Goal: Task Accomplishment & Management: Use online tool/utility

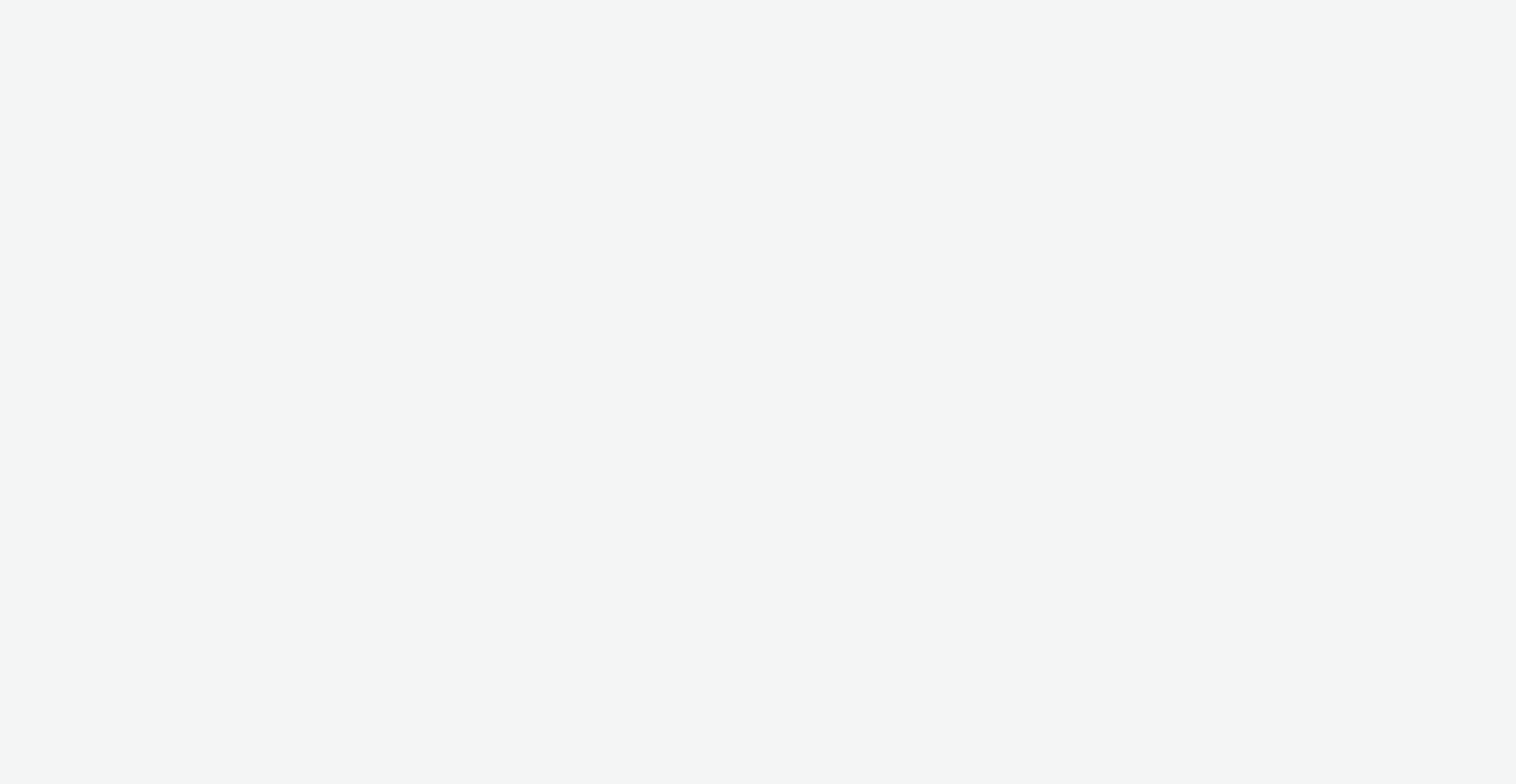
select select "ac009755-aa48-4799-8050-7a339a378eb8"
select select "974f22a8-96bf-4ab0-903c-b2da3aad1b4f"
select select "ac009755-aa48-4799-8050-7a339a378eb8"
select select "974f22a8-96bf-4ab0-903c-b2da3aad1b4f"
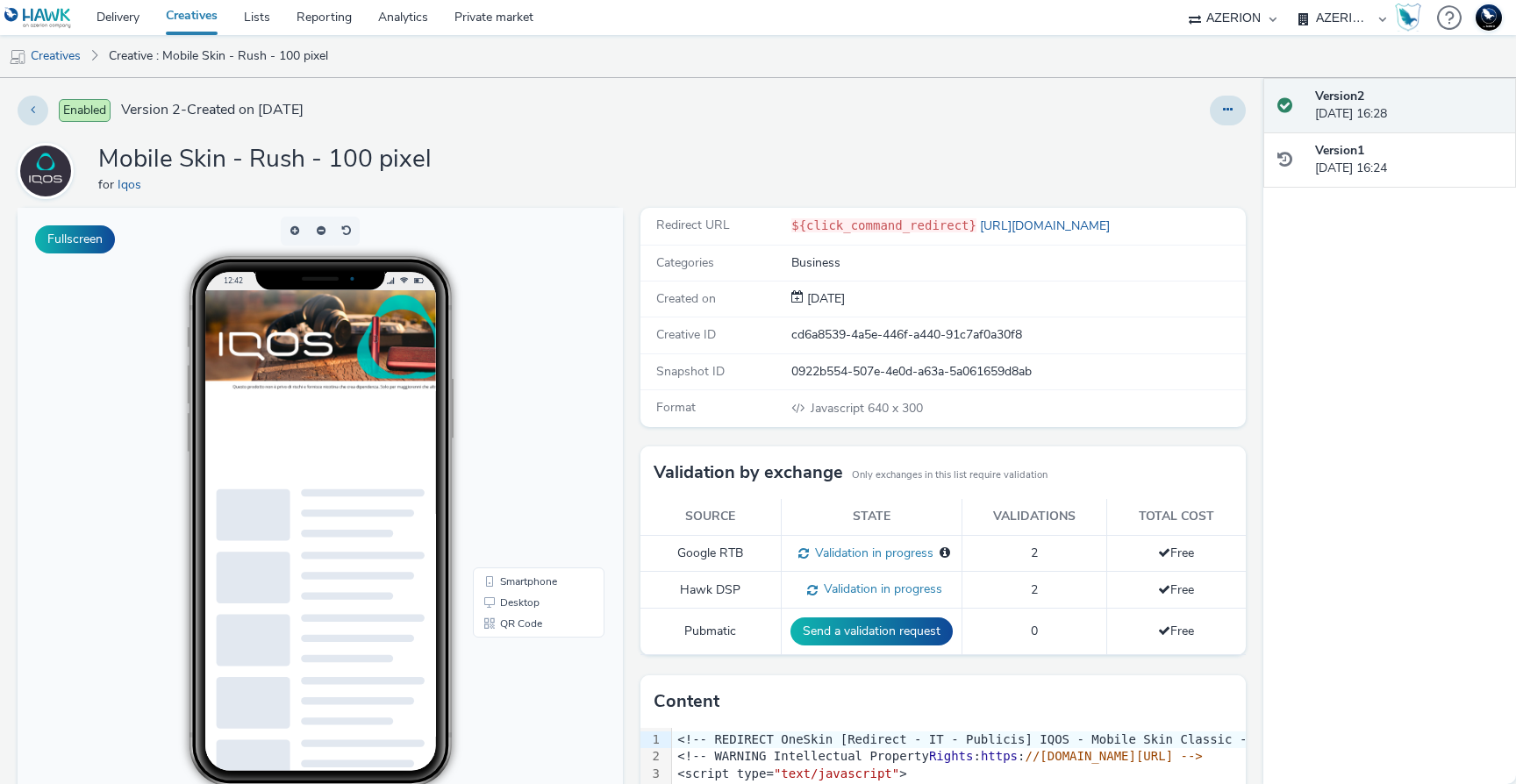
click at [446, 367] on img at bounding box center [485, 362] width 561 height 143
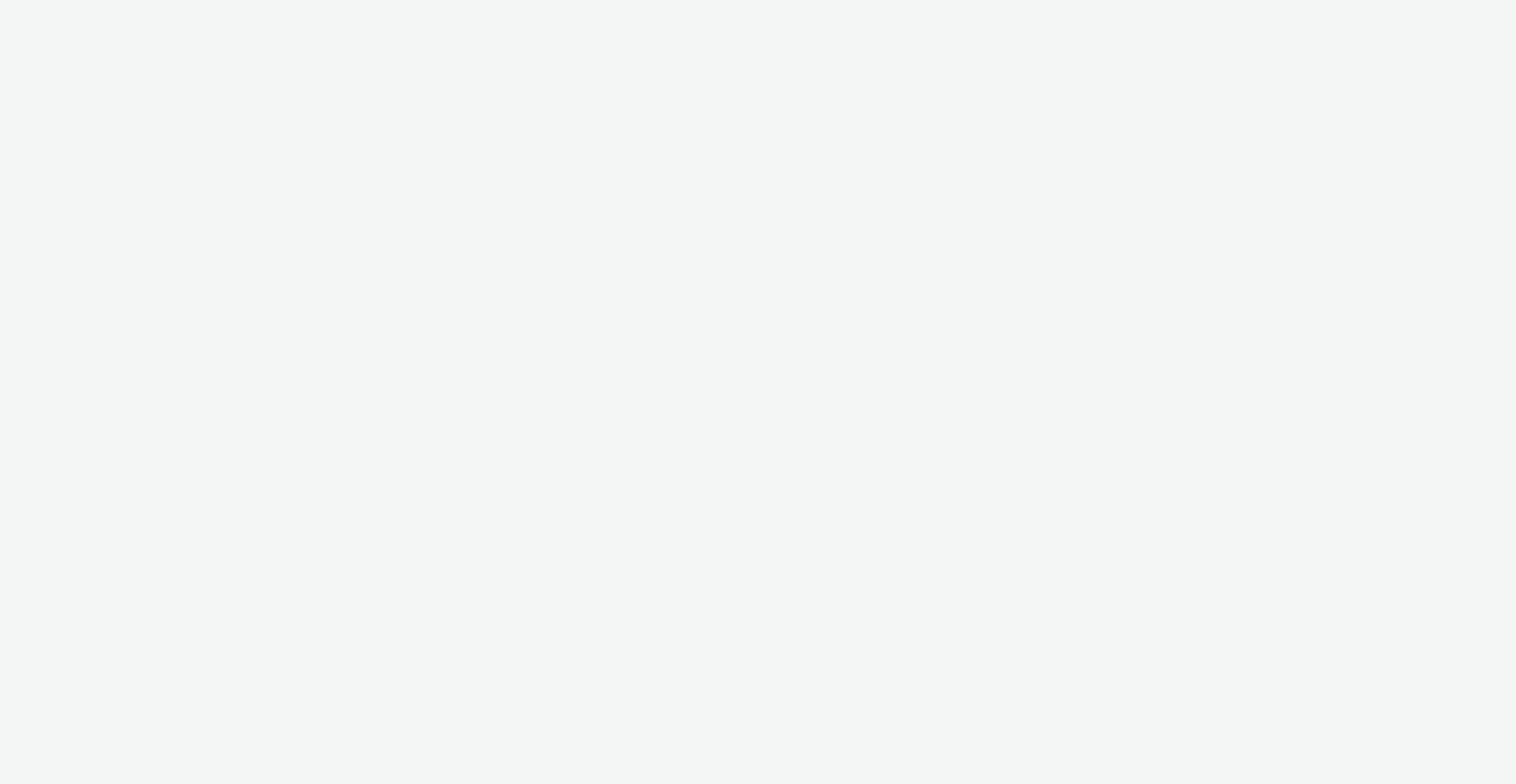
select select "ac009755-aa48-4799-8050-7a339a378eb8"
select select "974f22a8-96bf-4ab0-903c-b2da3aad1b4f"
select select "ac009755-aa48-4799-8050-7a339a378eb8"
select select "974f22a8-96bf-4ab0-903c-b2da3aad1b4f"
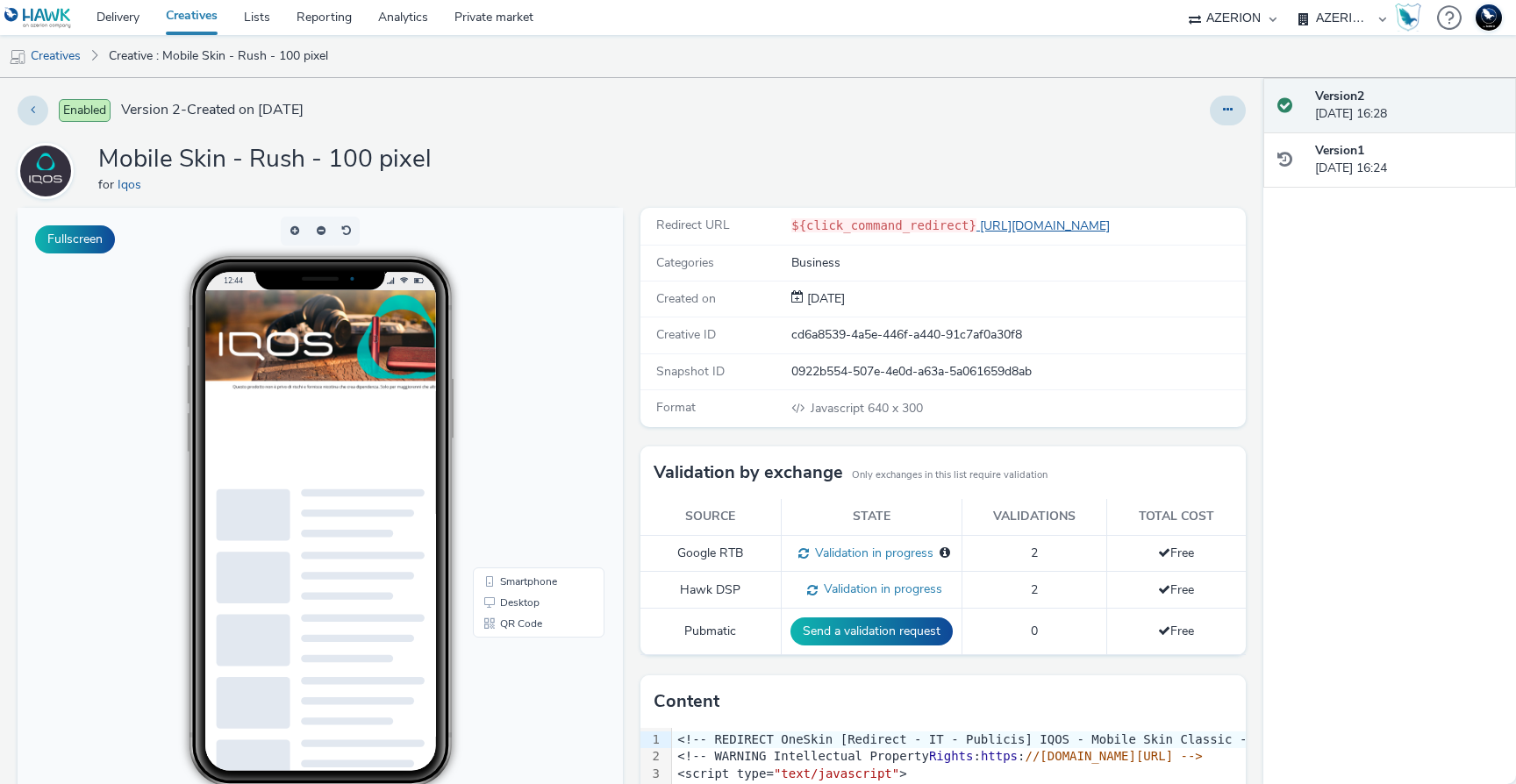
click at [989, 226] on link "http://iqos.com" at bounding box center [1046, 226] width 141 height 17
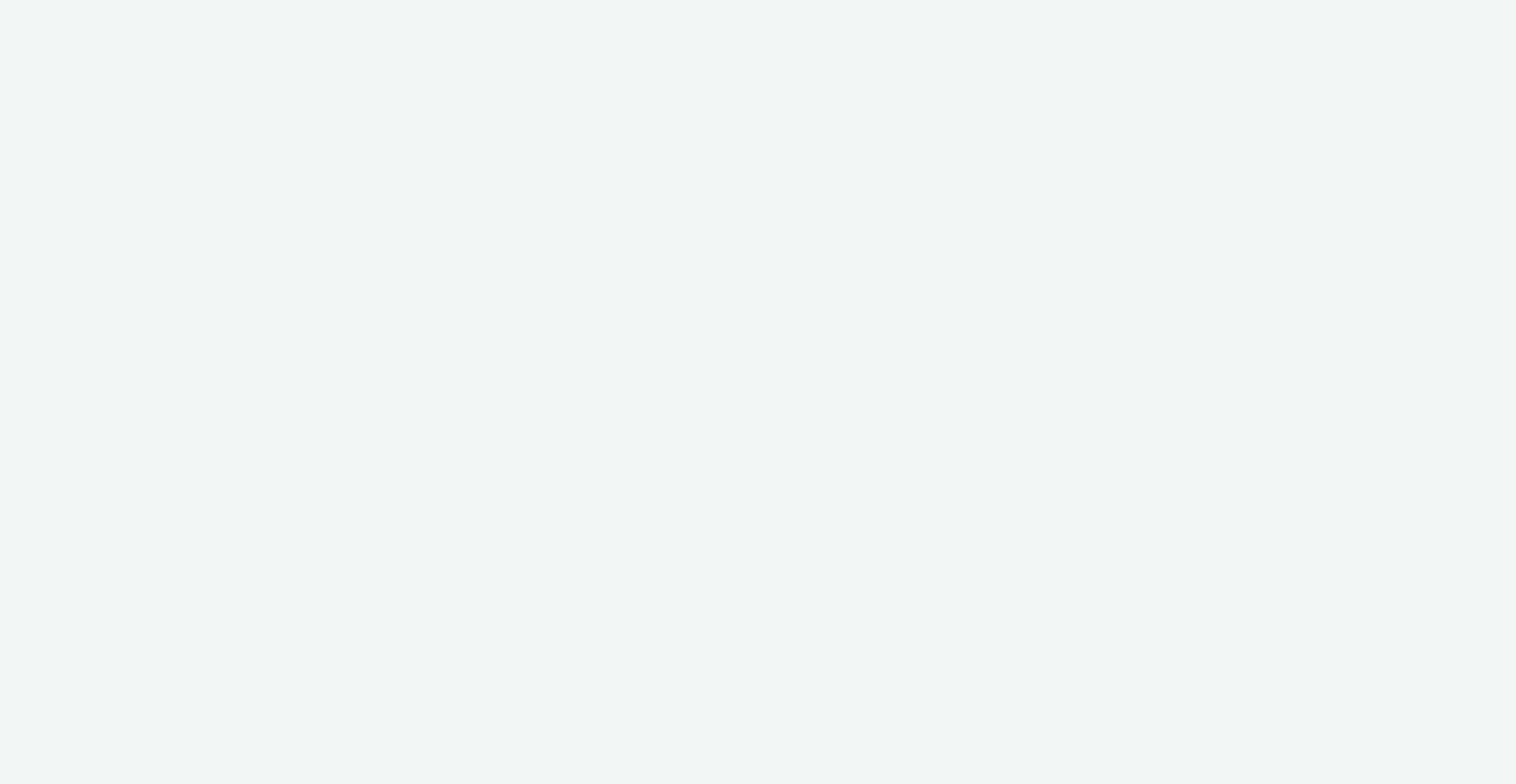
select select "38ed0f18-cbca-4106-be45-330e11e5f0af"
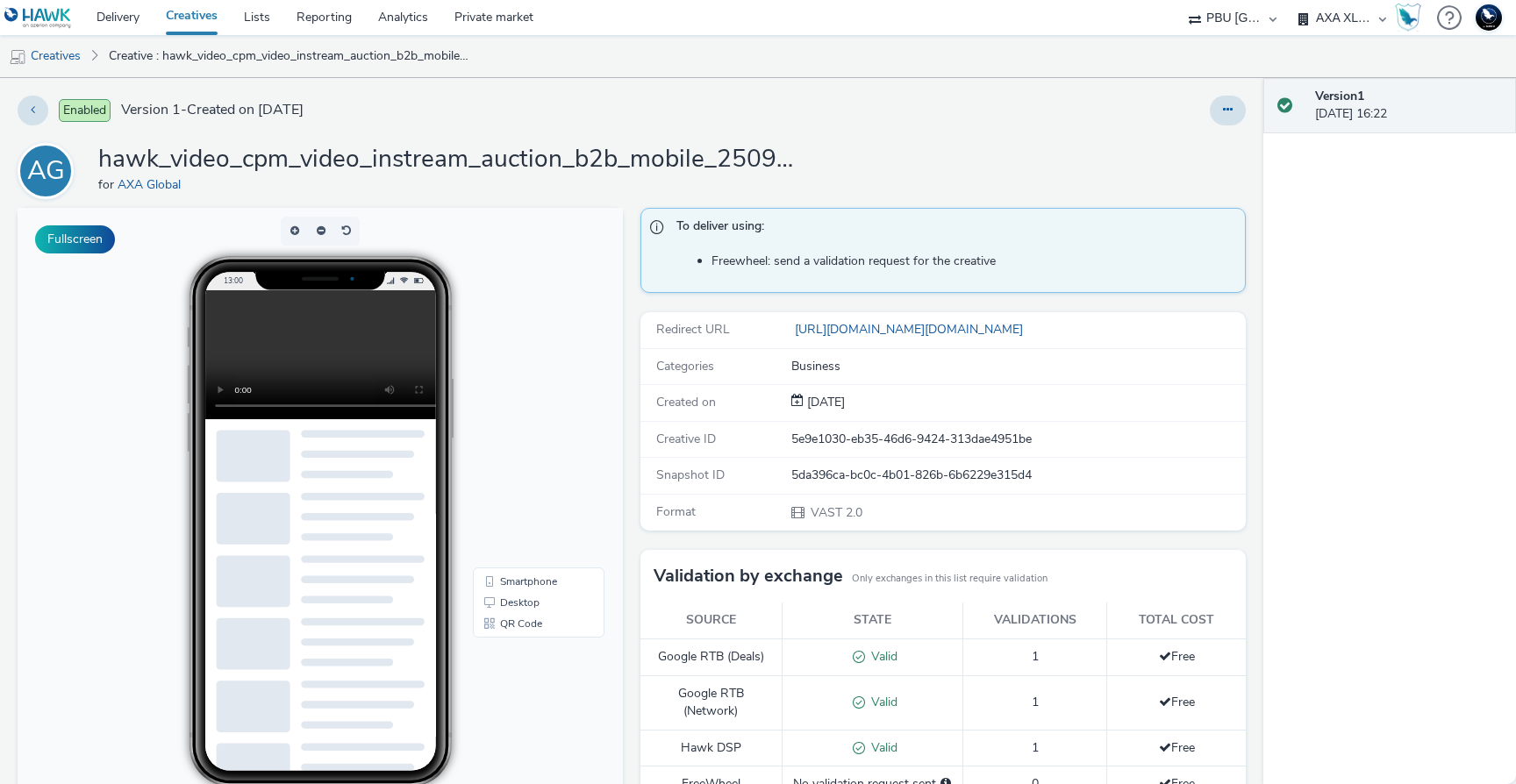
click at [246, 373] on video at bounding box center [334, 355] width 258 height 129
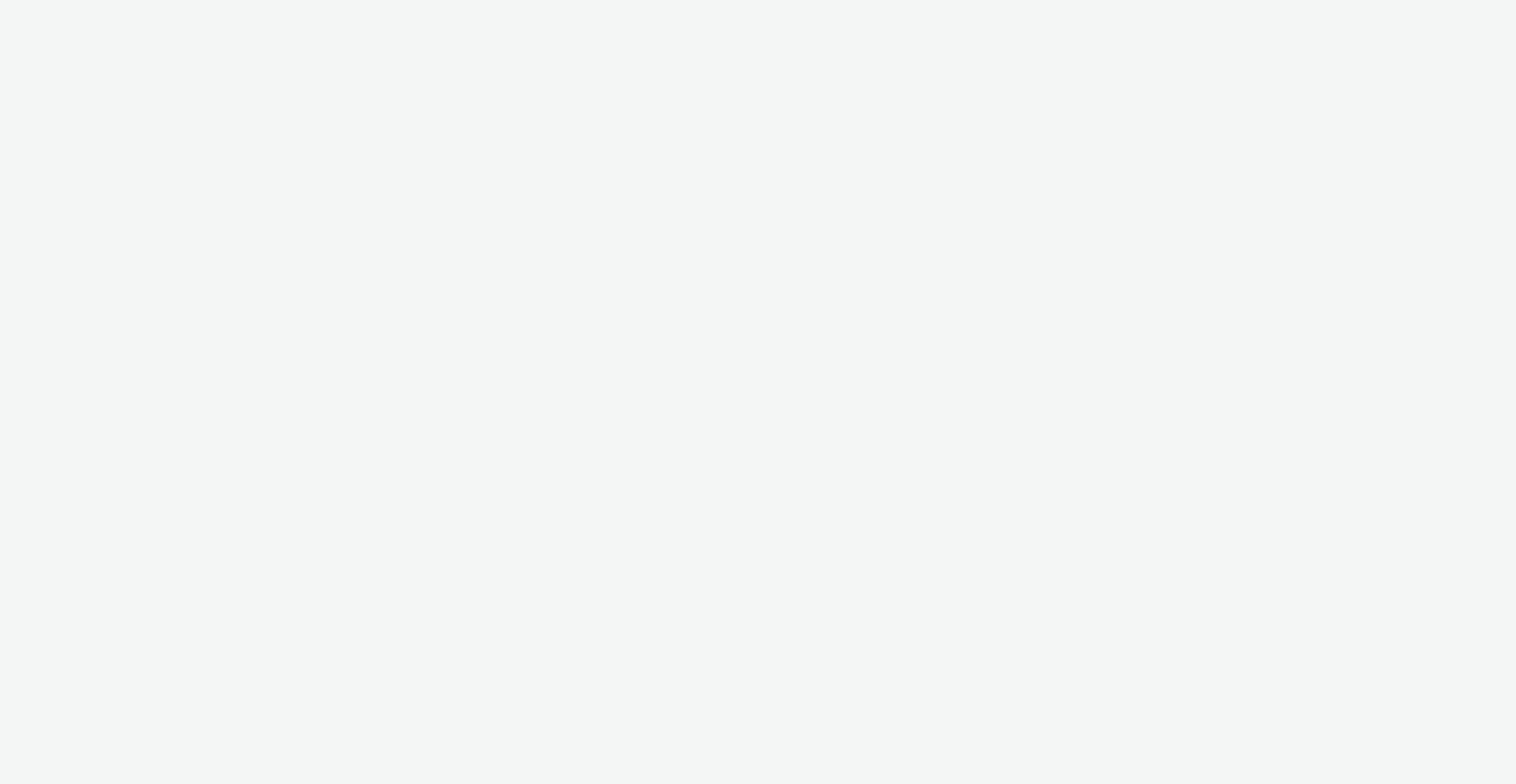
select select "ac009755-aa48-4799-8050-7a339a378eb8"
select select "974f22a8-96bf-4ab0-903c-b2da3aad1b4f"
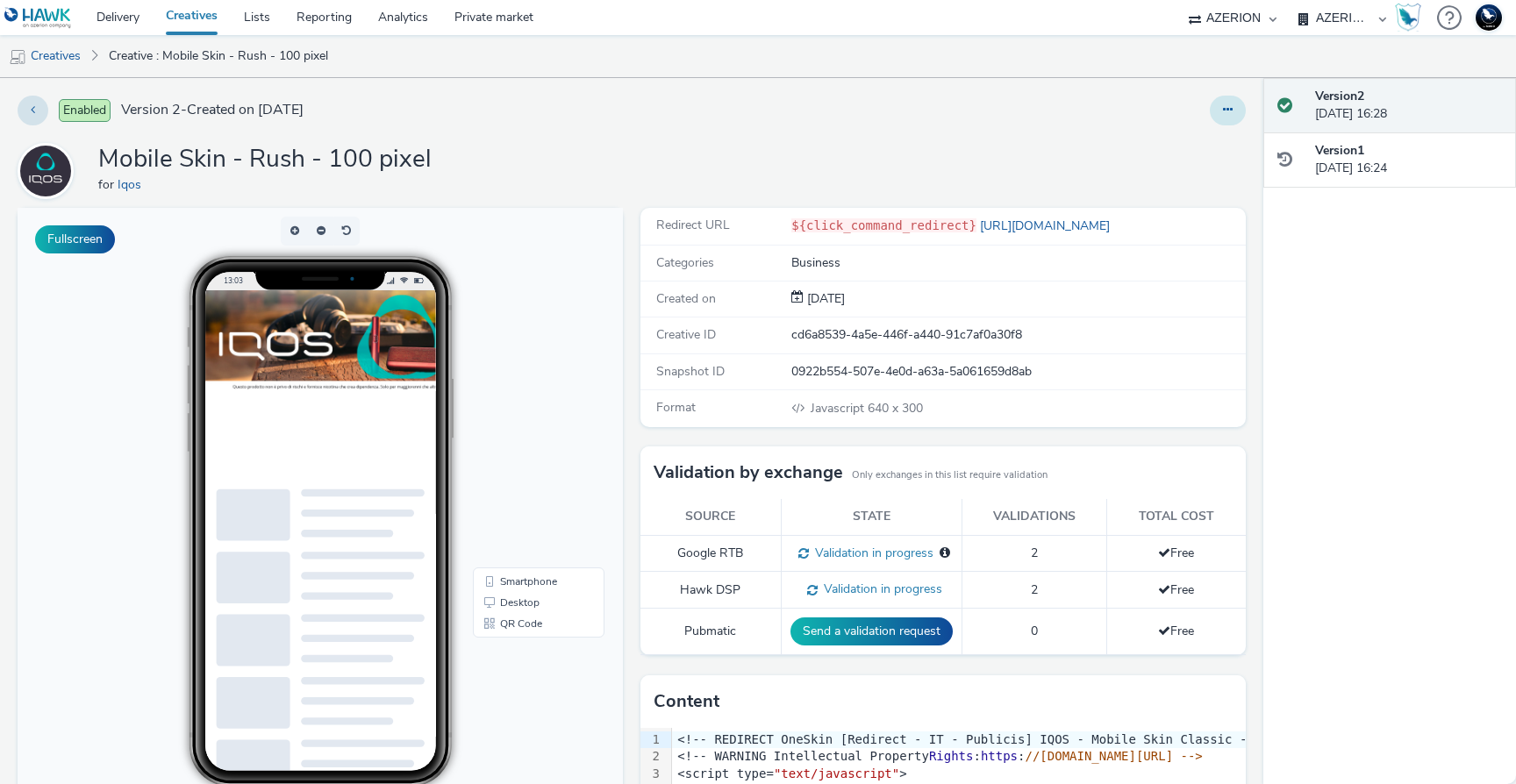
click at [1224, 106] on button at bounding box center [1227, 110] width 36 height 30
click at [1151, 151] on link "Edit" at bounding box center [1180, 145] width 132 height 35
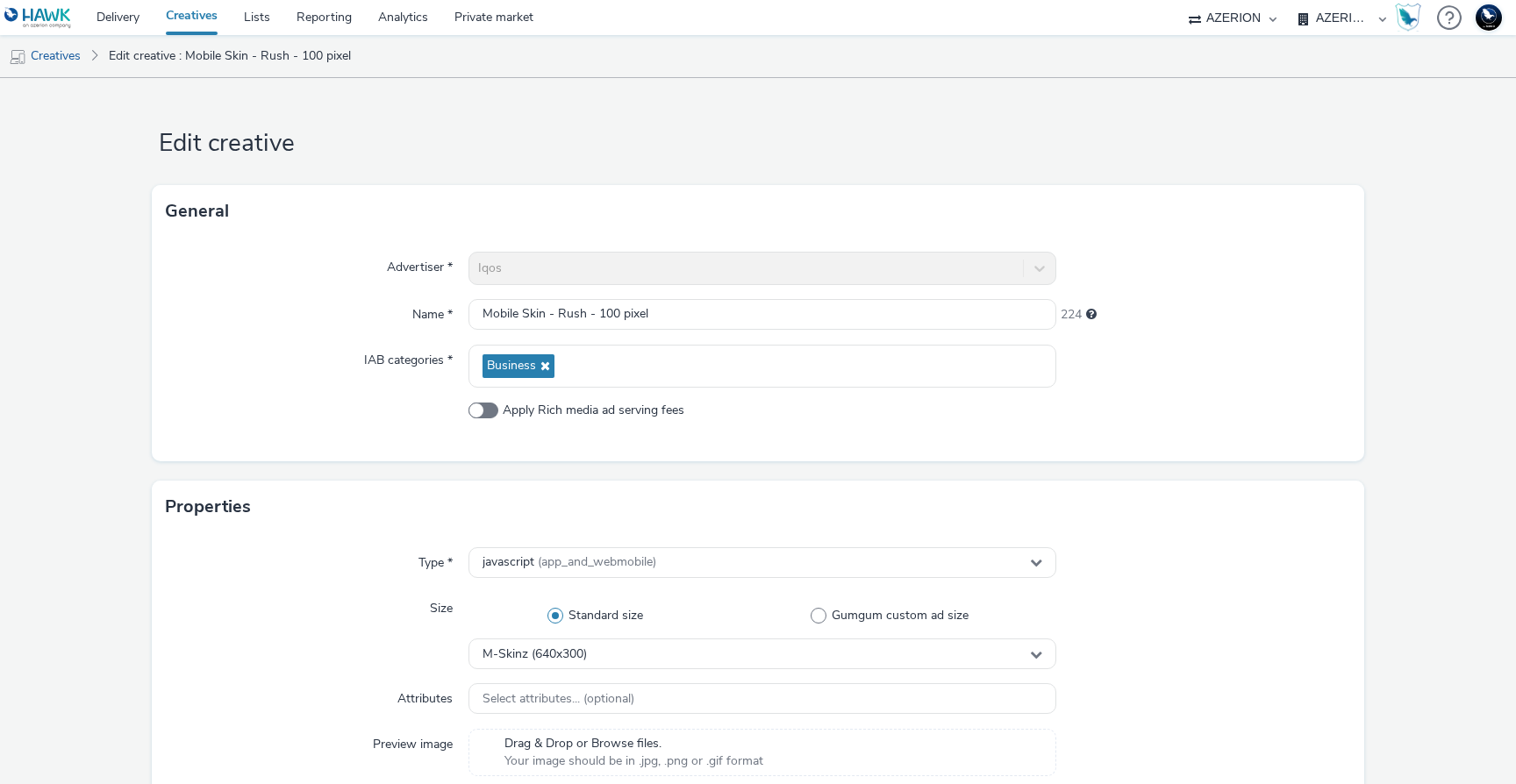
scroll to position [356, 0]
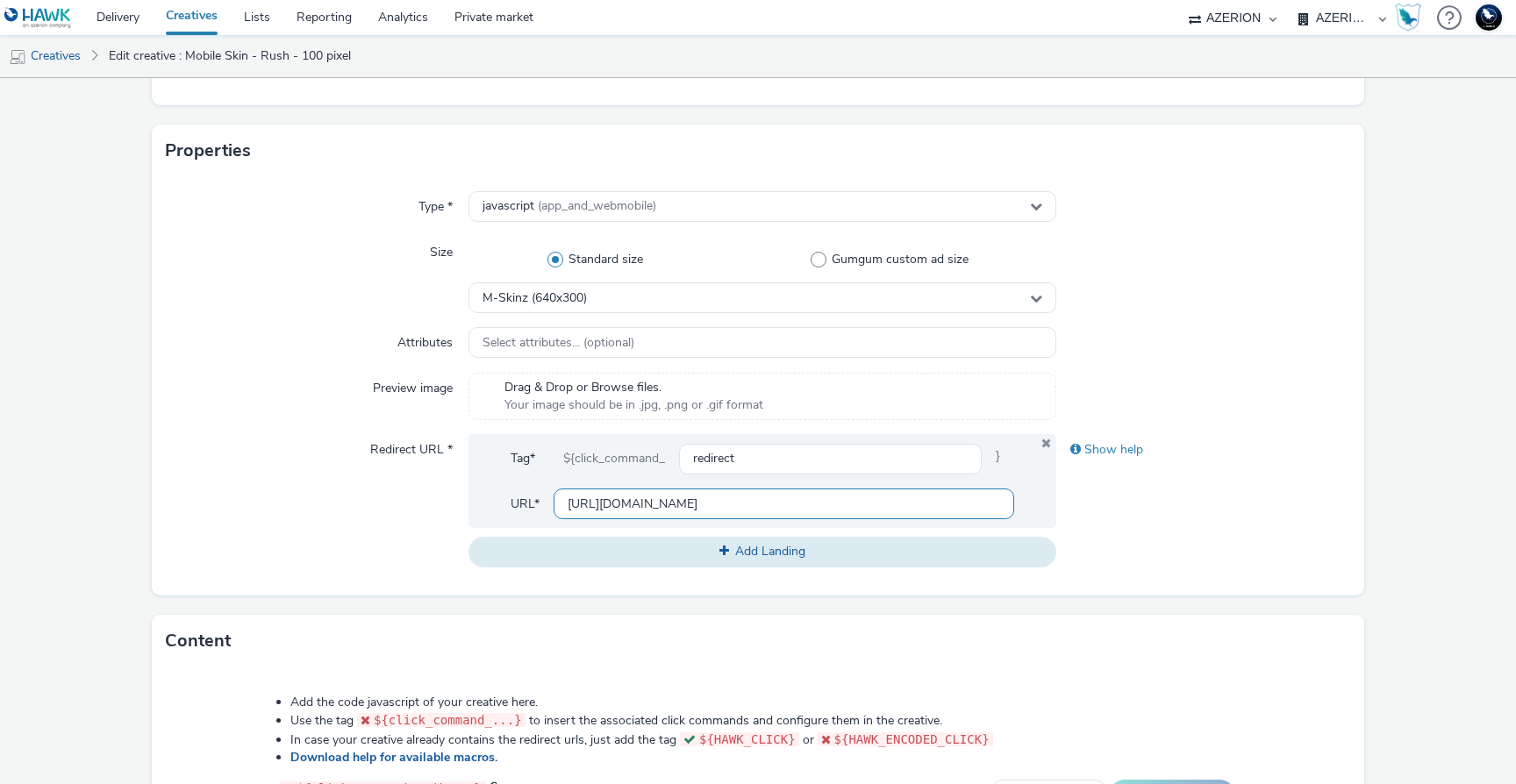
click at [585, 505] on input "http://iqos.com" at bounding box center [784, 504] width 461 height 30
type input "https://iqos.com"
click at [520, 504] on span "URL*" at bounding box center [525, 511] width 29 height 30
click at [1078, 453] on div "Show help" at bounding box center [1203, 449] width 294 height 31
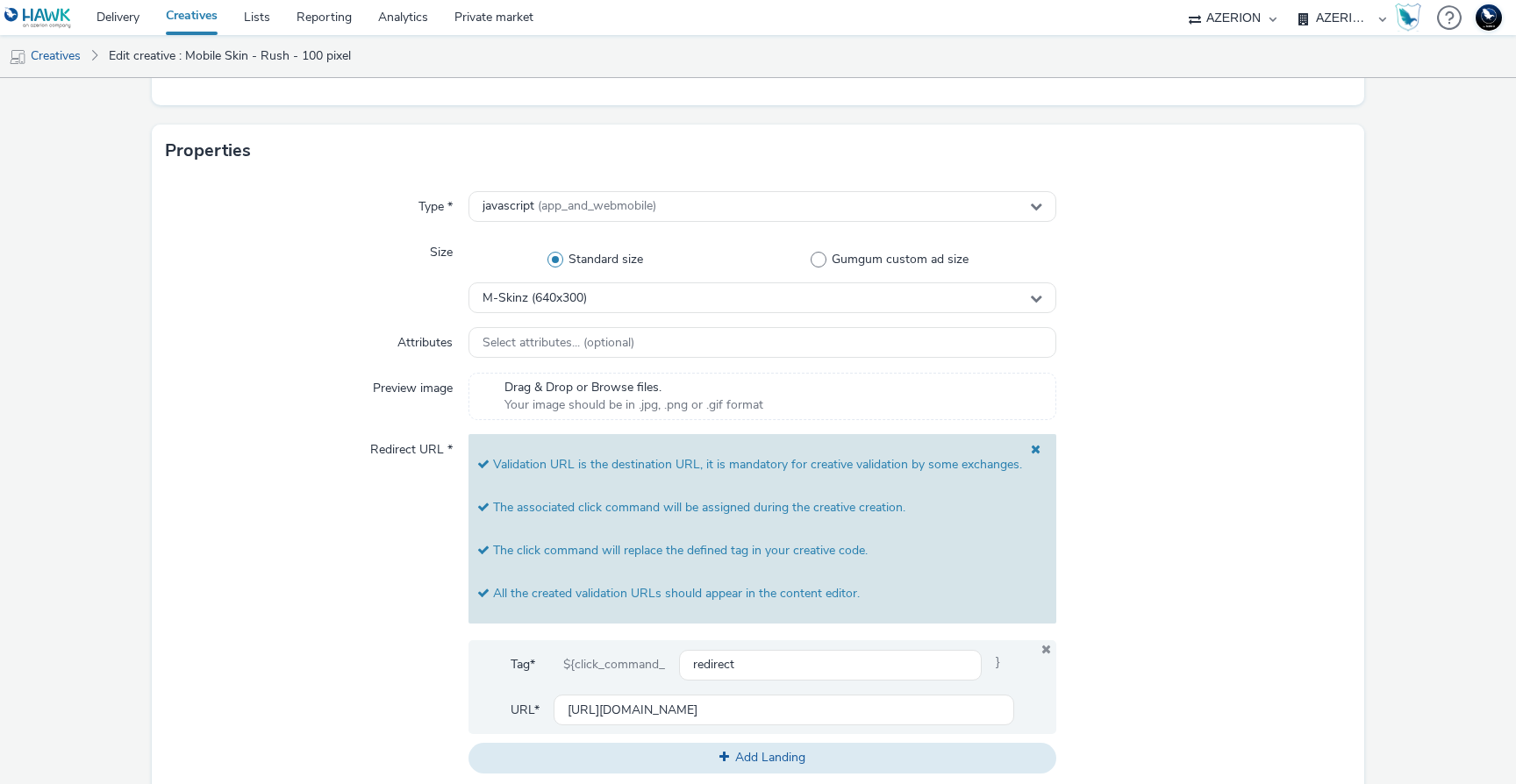
click at [1208, 450] on div at bounding box center [1203, 603] width 294 height 339
click at [1028, 452] on span at bounding box center [1031, 464] width 19 height 43
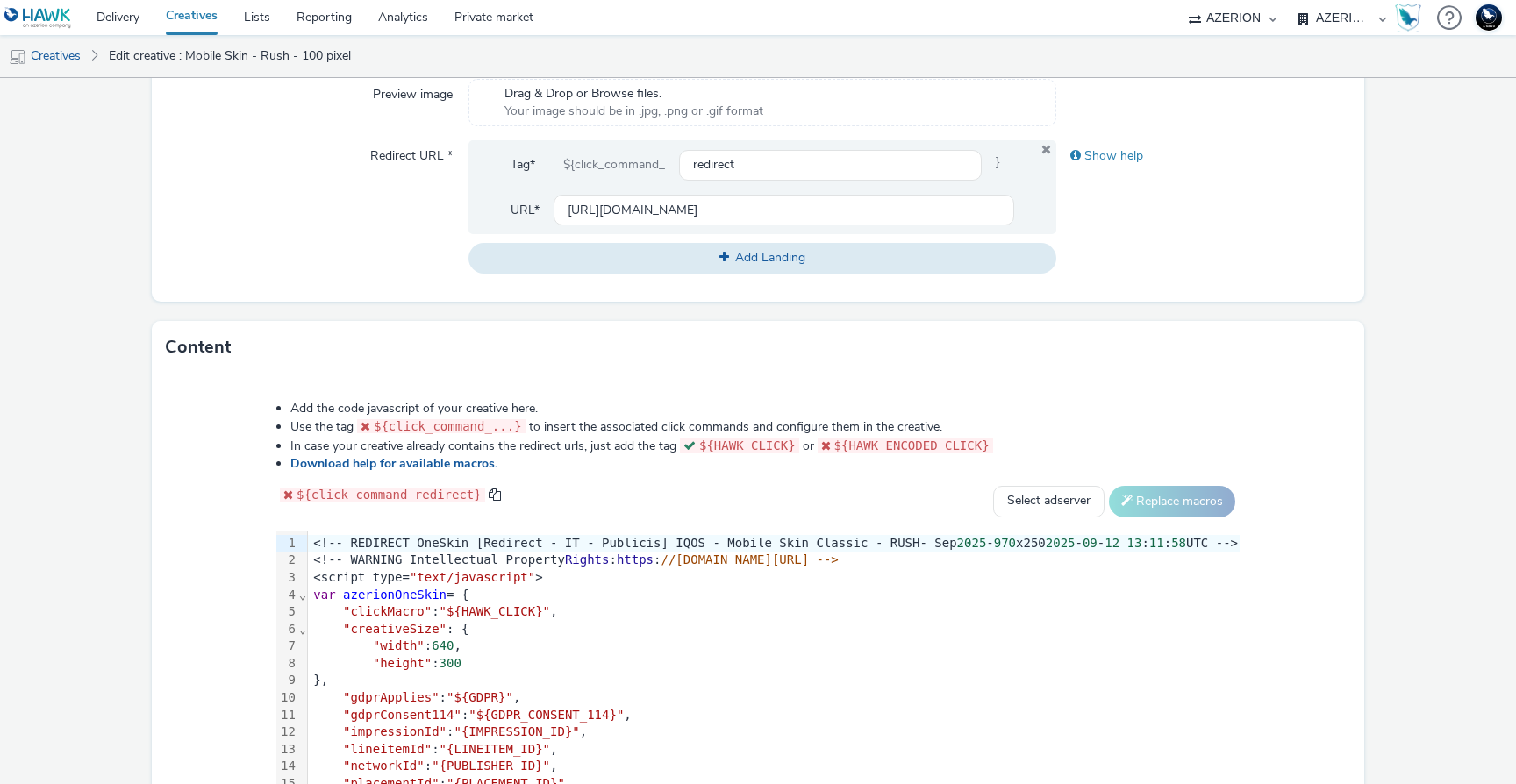
scroll to position [776, 0]
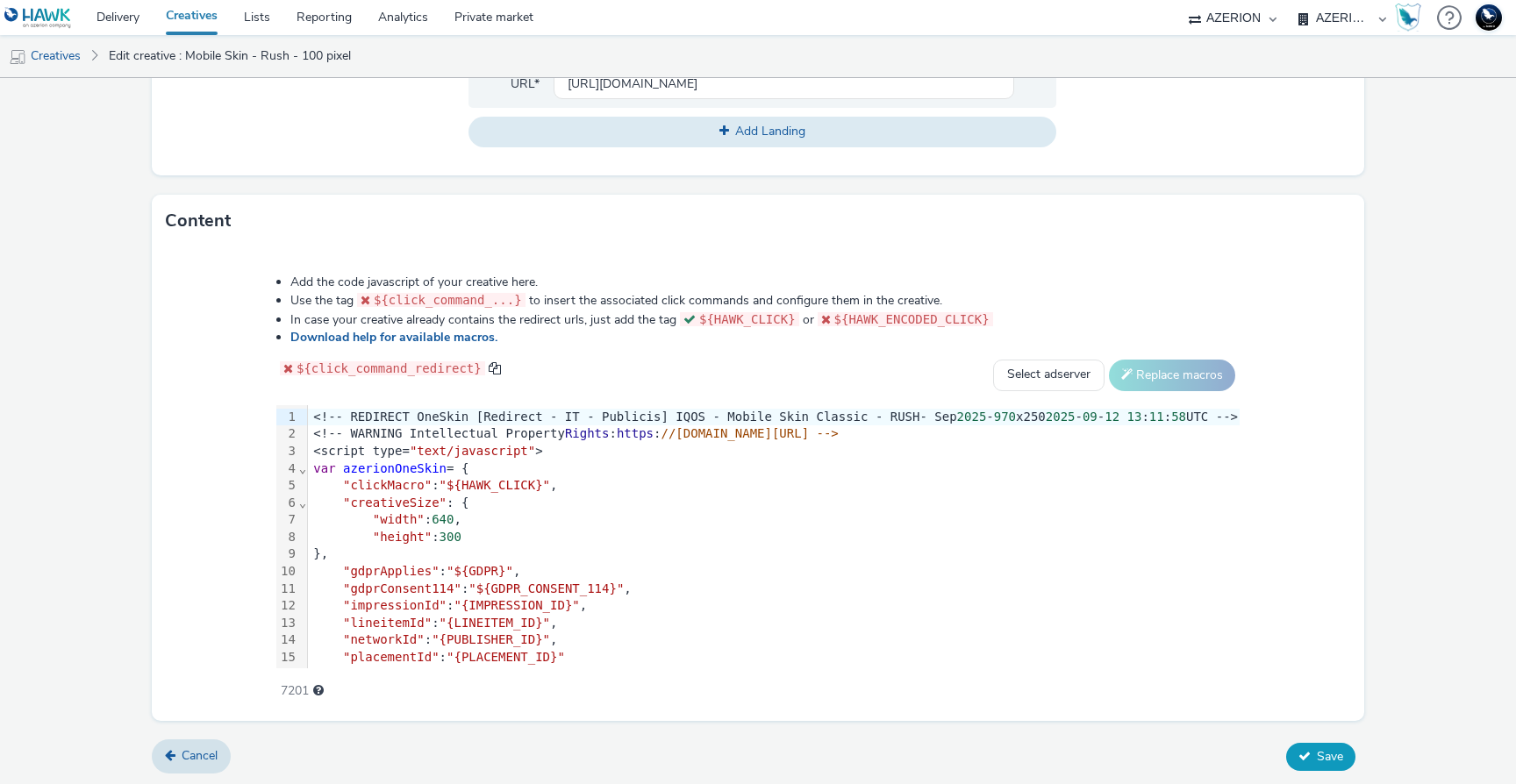
click at [1317, 749] on span "Save" at bounding box center [1330, 756] width 26 height 17
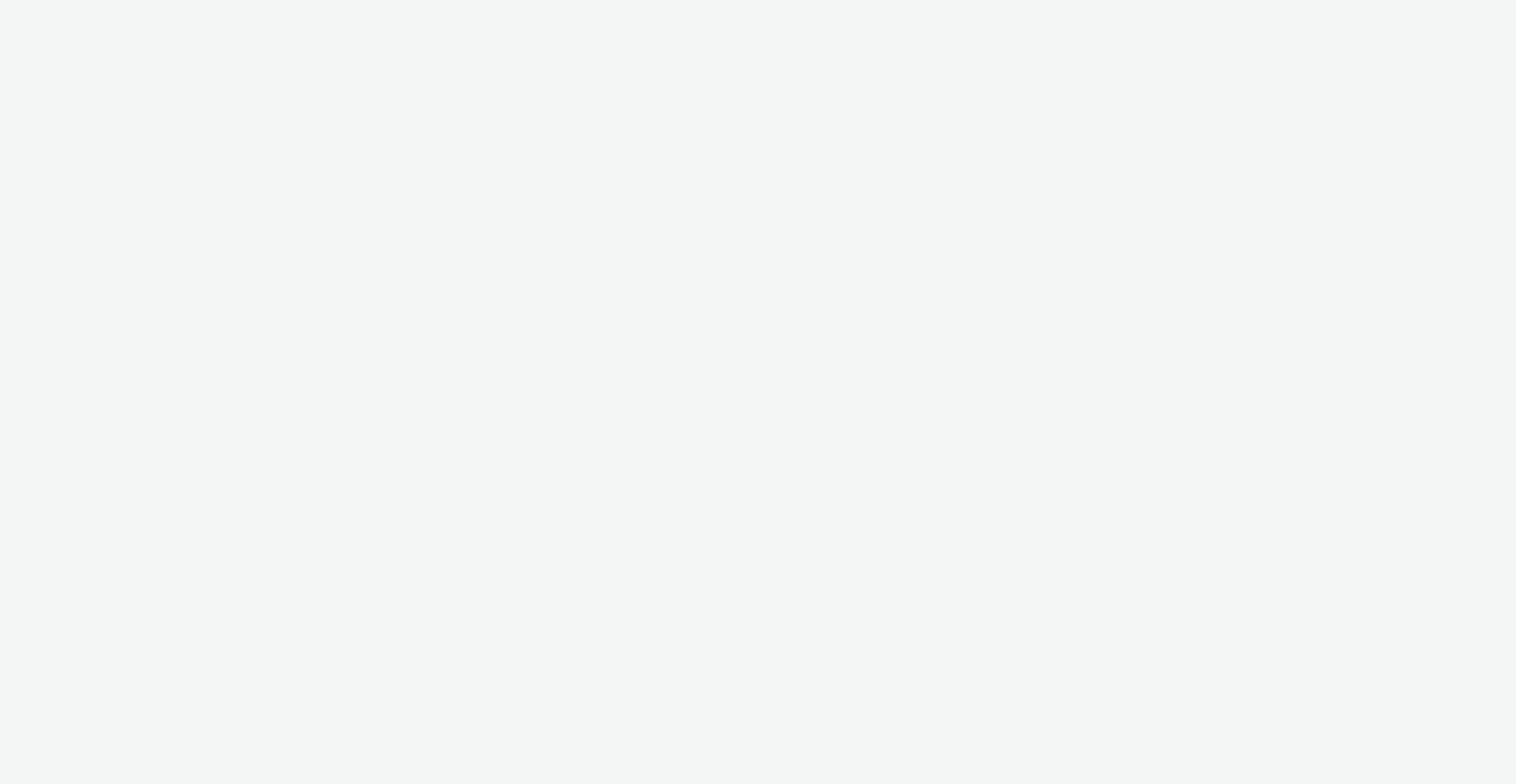
select select "38ed0f18-cbca-4106-be45-330e11e5f0af"
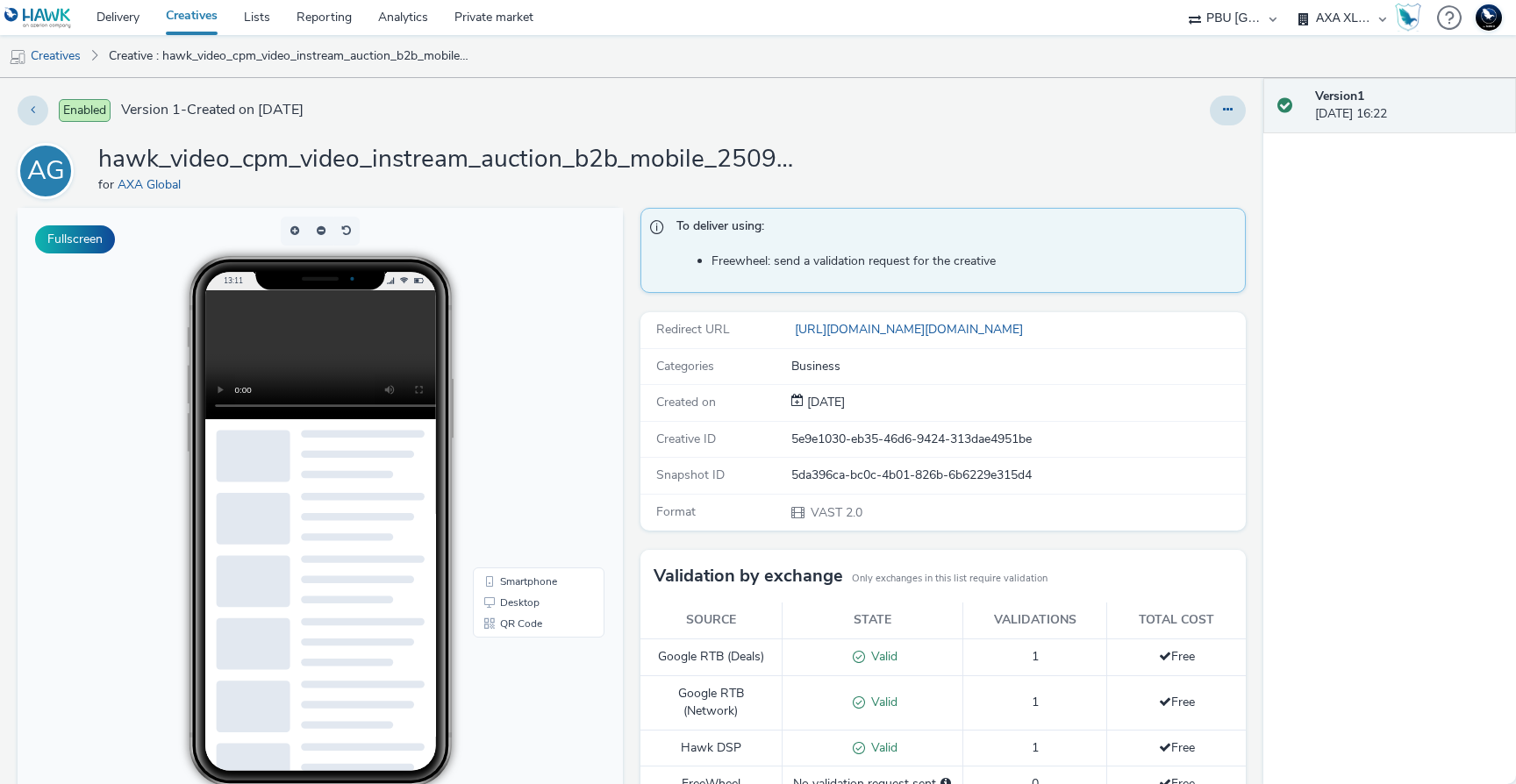
click at [321, 349] on video at bounding box center [334, 355] width 258 height 129
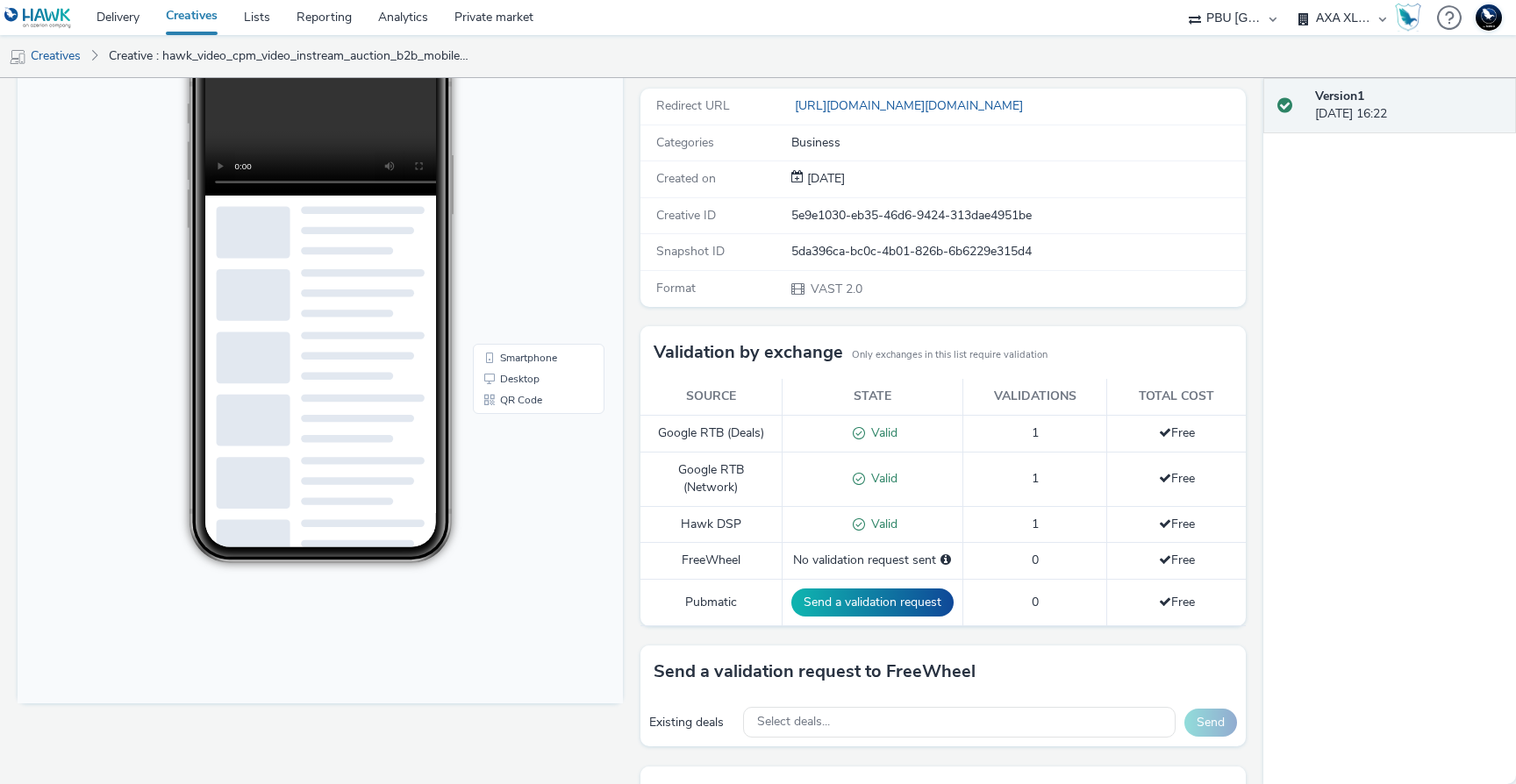
scroll to position [377, 0]
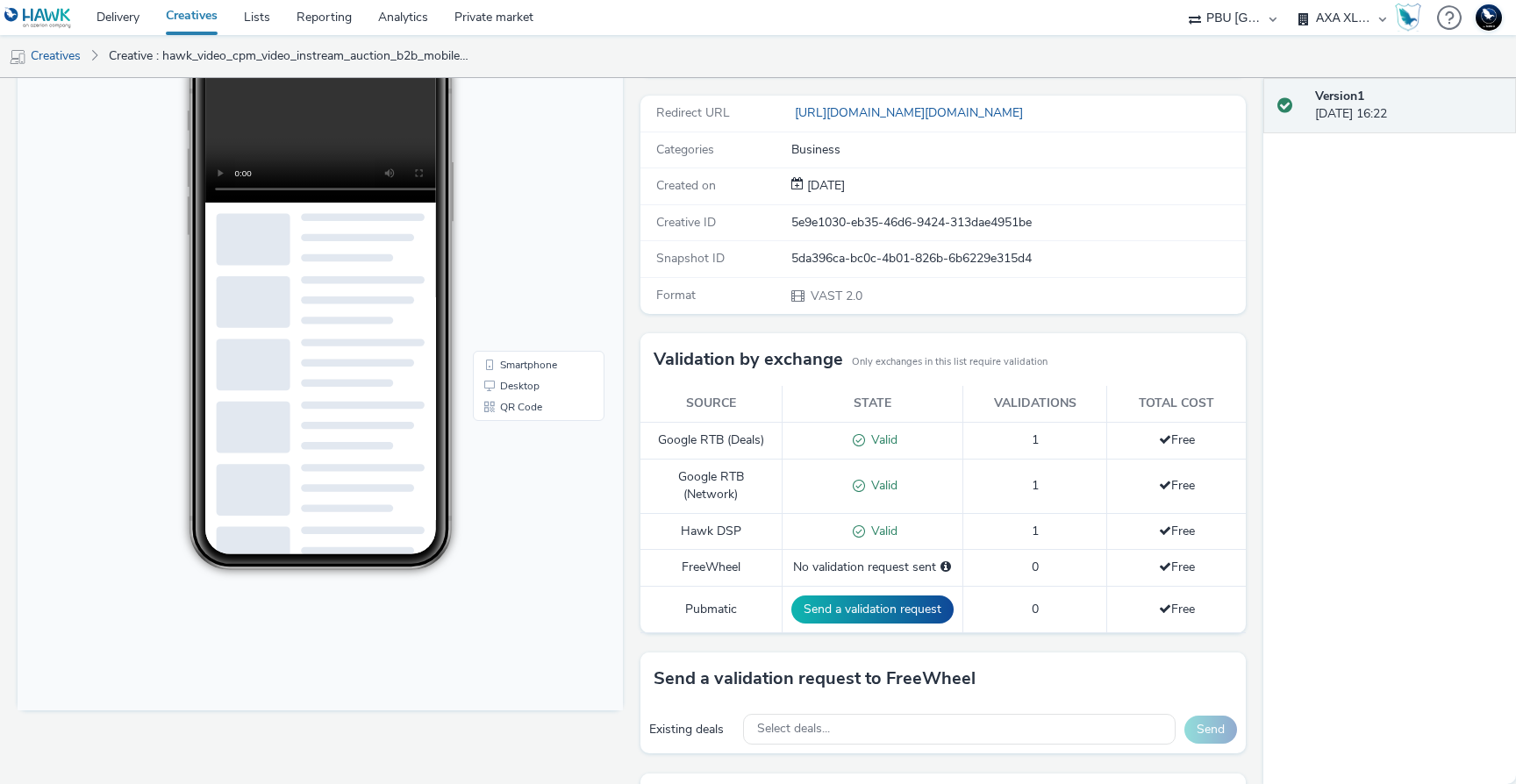
scroll to position [0, 0]
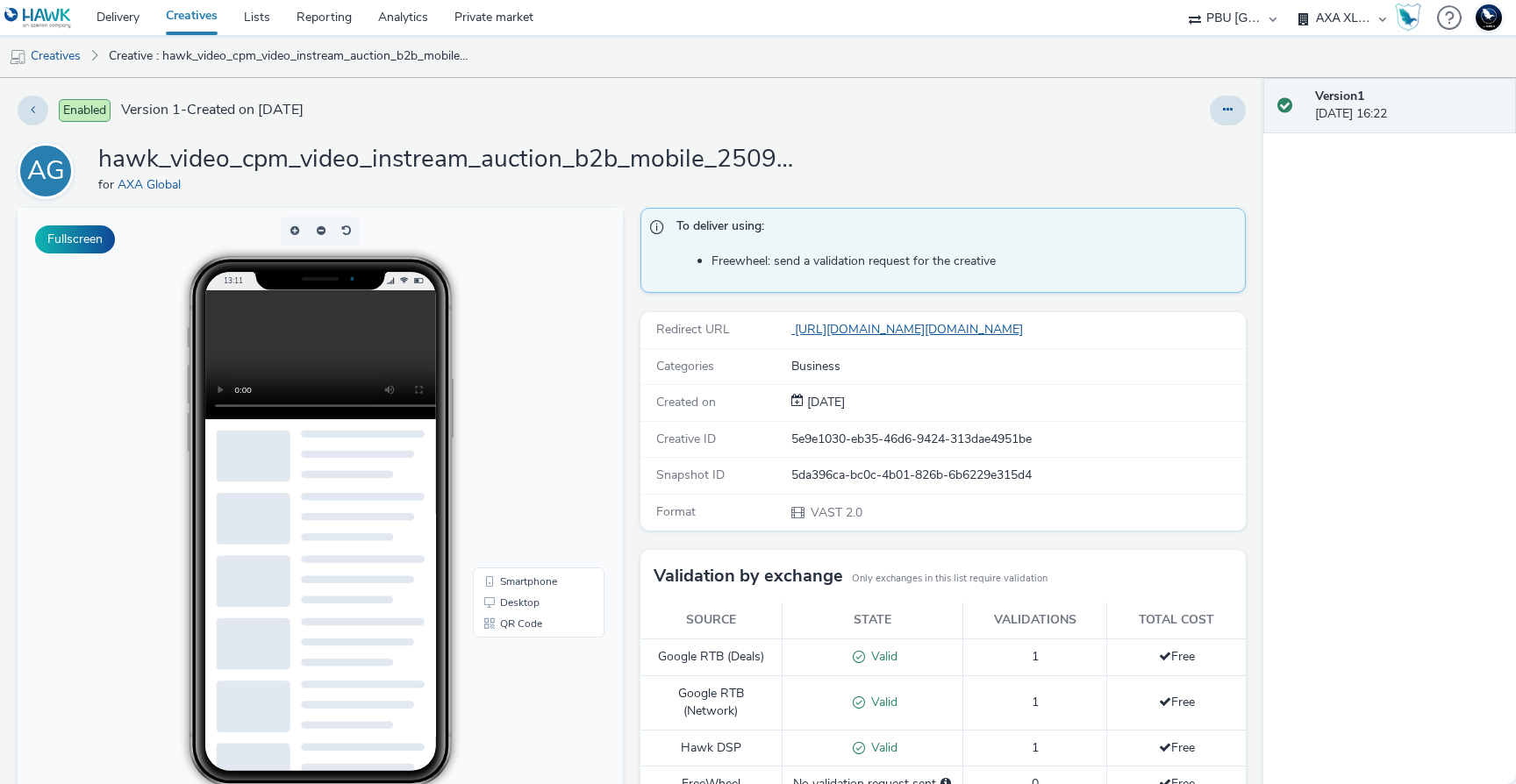
click at [819, 326] on link "[URL][DOMAIN_NAME][DOMAIN_NAME]" at bounding box center [911, 329] width 238 height 17
click at [304, 372] on video at bounding box center [334, 355] width 258 height 129
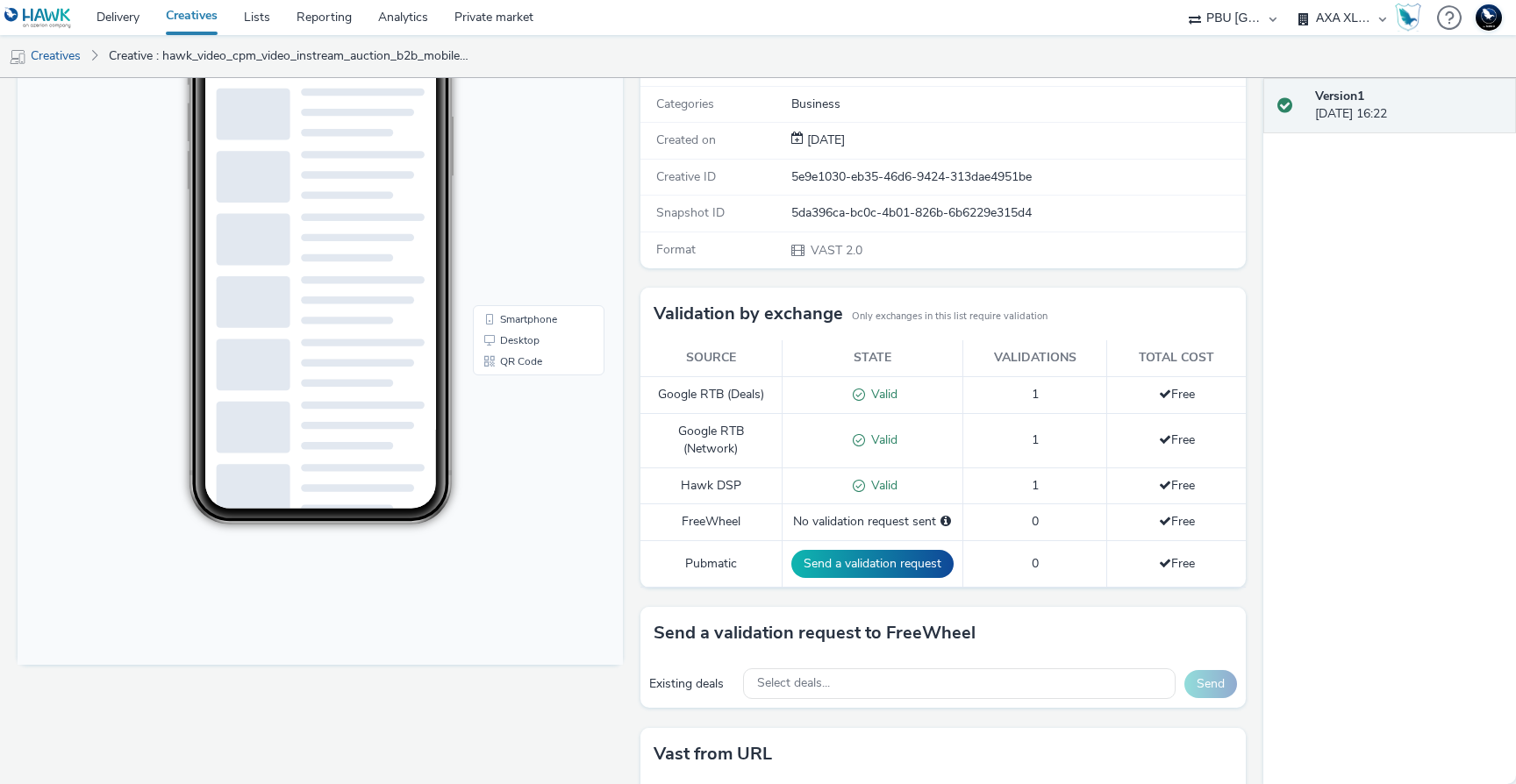
scroll to position [377, 0]
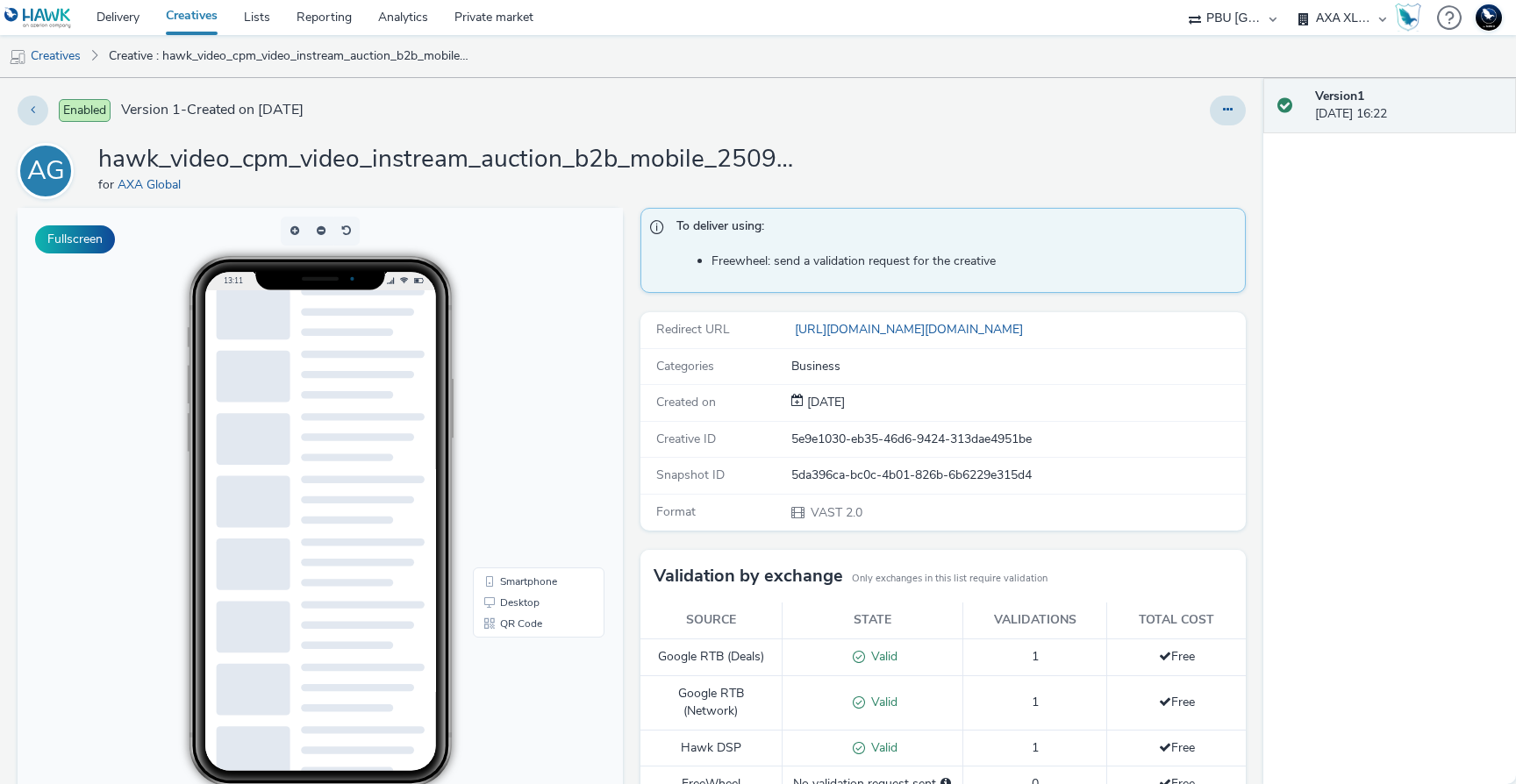
scroll to position [0, 0]
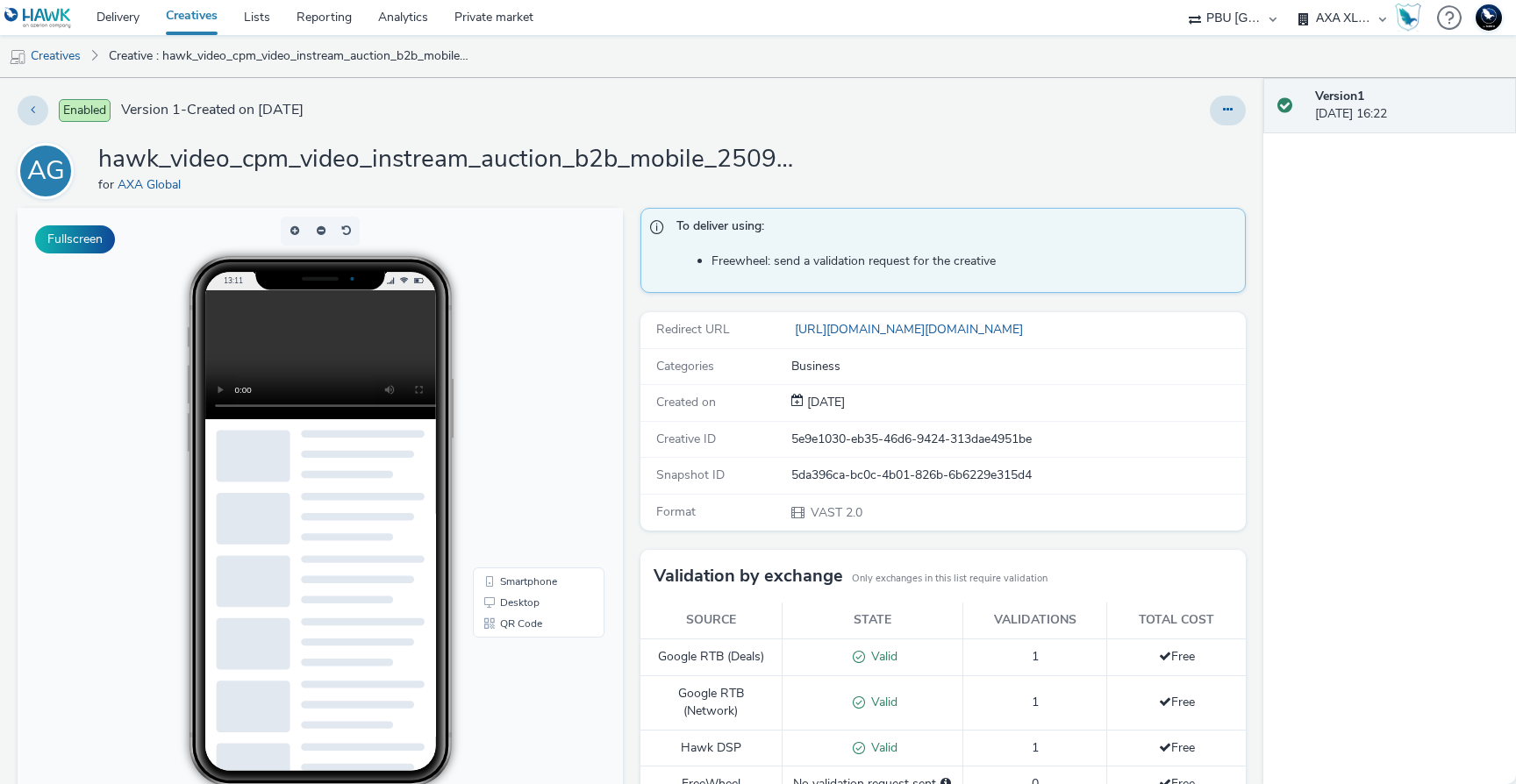
click at [230, 364] on video at bounding box center [334, 355] width 258 height 129
click at [228, 366] on video at bounding box center [334, 355] width 258 height 129
click at [228, 365] on video at bounding box center [334, 355] width 258 height 129
click at [227, 366] on video at bounding box center [334, 355] width 258 height 129
click at [228, 364] on video at bounding box center [334, 355] width 258 height 129
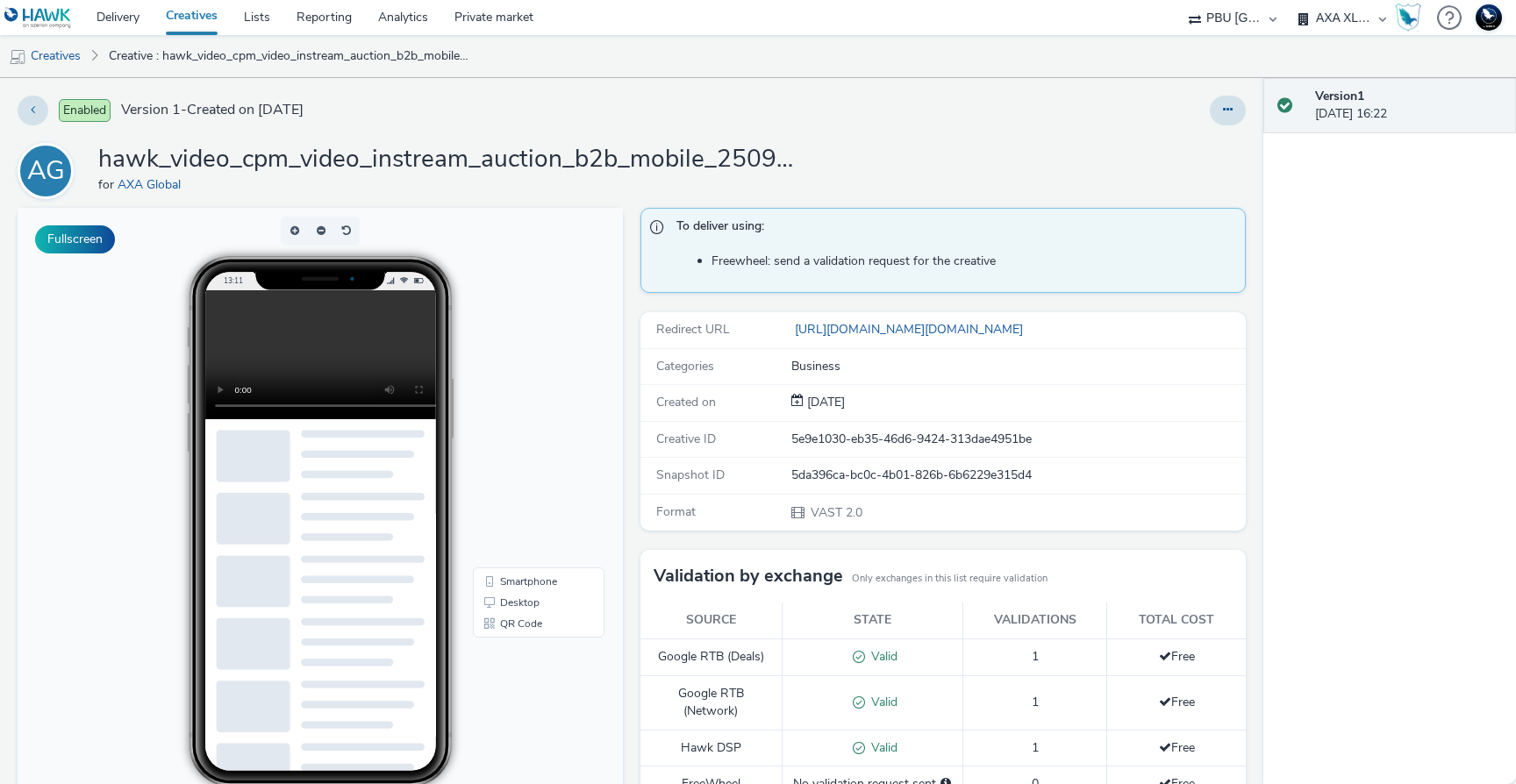
click at [281, 364] on video at bounding box center [334, 355] width 258 height 129
click at [281, 365] on video at bounding box center [334, 355] width 258 height 129
click at [281, 364] on video at bounding box center [334, 355] width 258 height 129
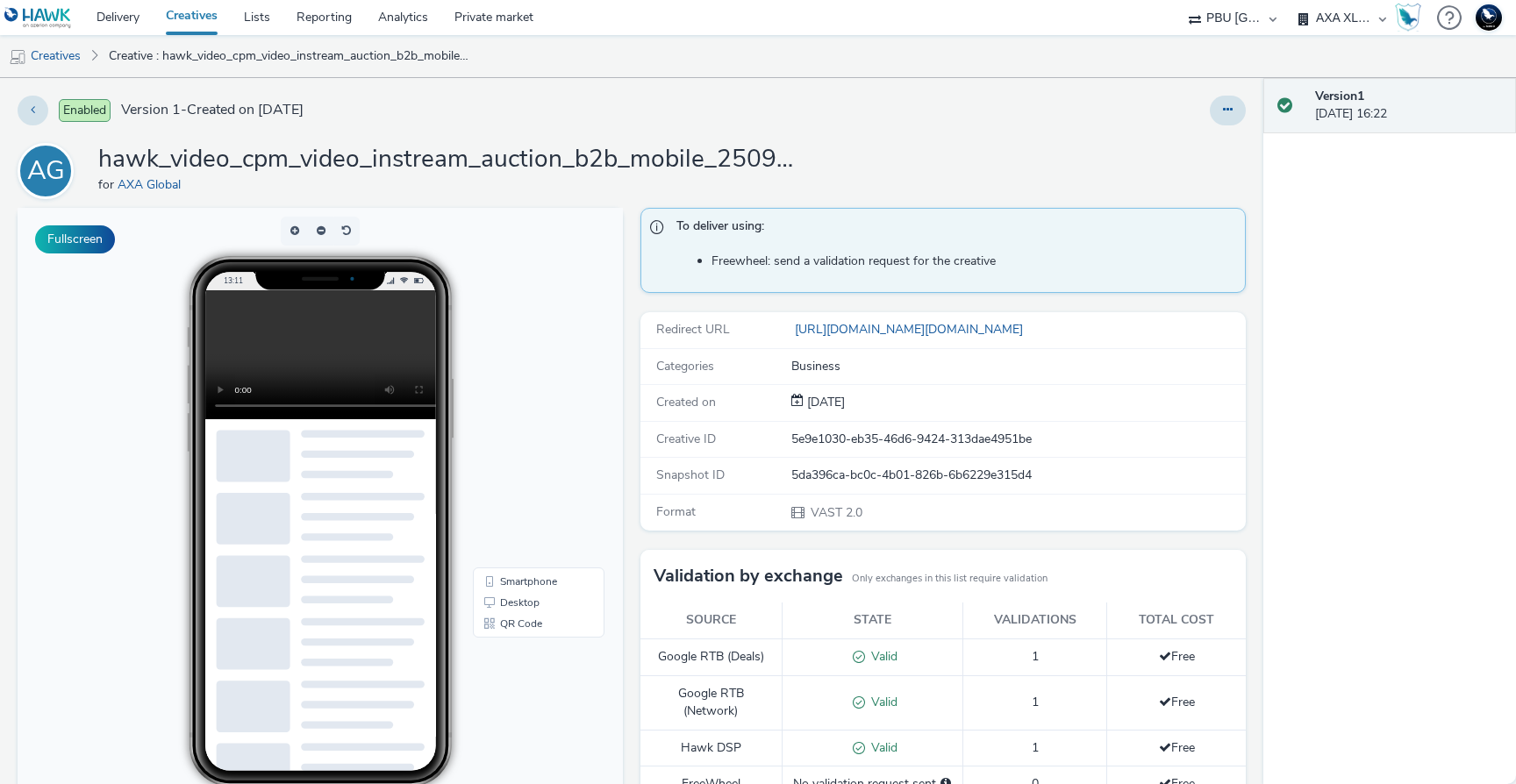
click at [280, 363] on video at bounding box center [334, 355] width 258 height 129
click at [315, 340] on video at bounding box center [334, 355] width 258 height 129
click at [314, 340] on video at bounding box center [334, 355] width 258 height 129
click at [312, 341] on video at bounding box center [334, 355] width 258 height 129
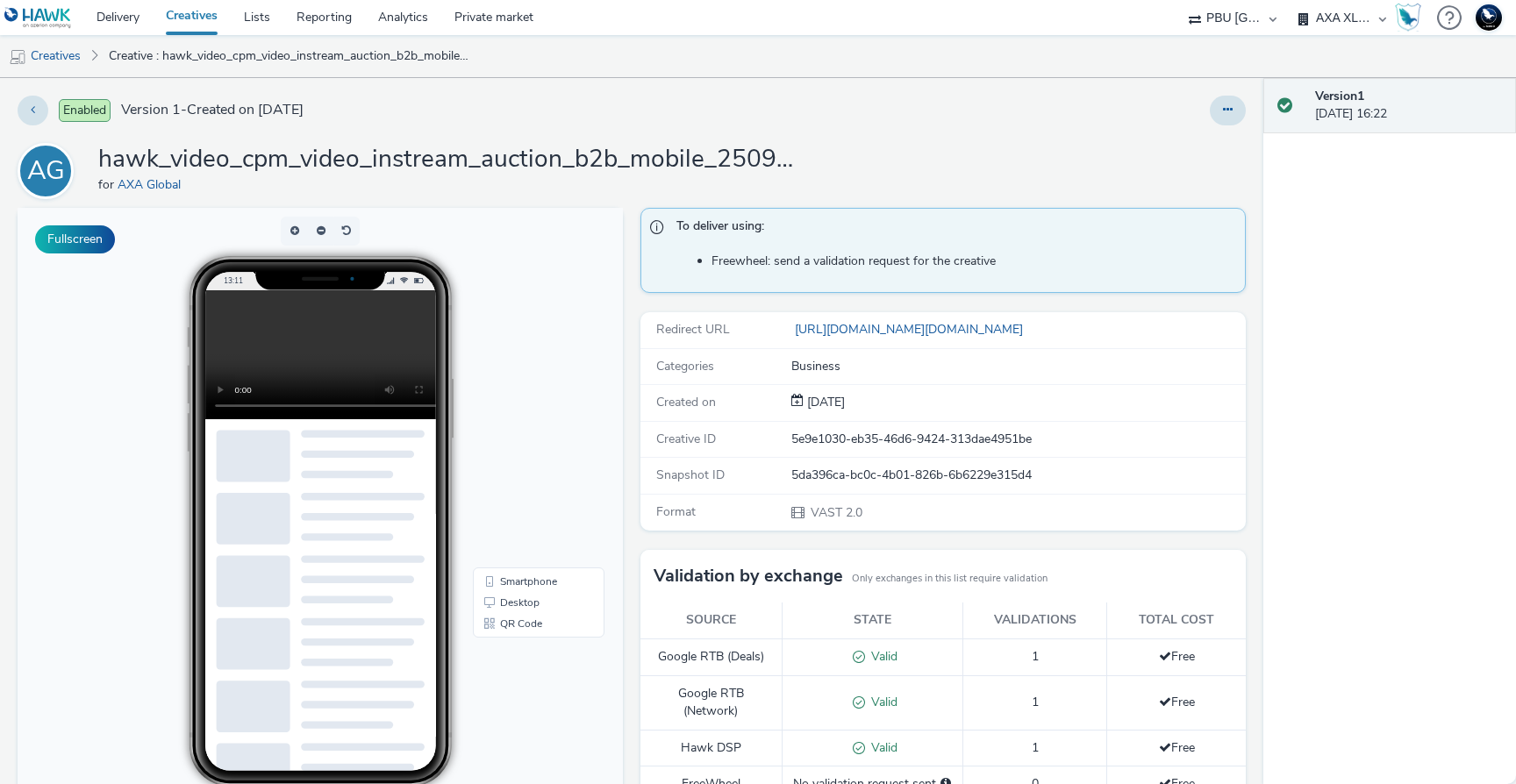
click at [312, 342] on video at bounding box center [334, 355] width 258 height 129
drag, startPoint x: 310, startPoint y: 343, endPoint x: 362, endPoint y: 317, distance: 58.1
click at [310, 344] on video at bounding box center [334, 355] width 258 height 129
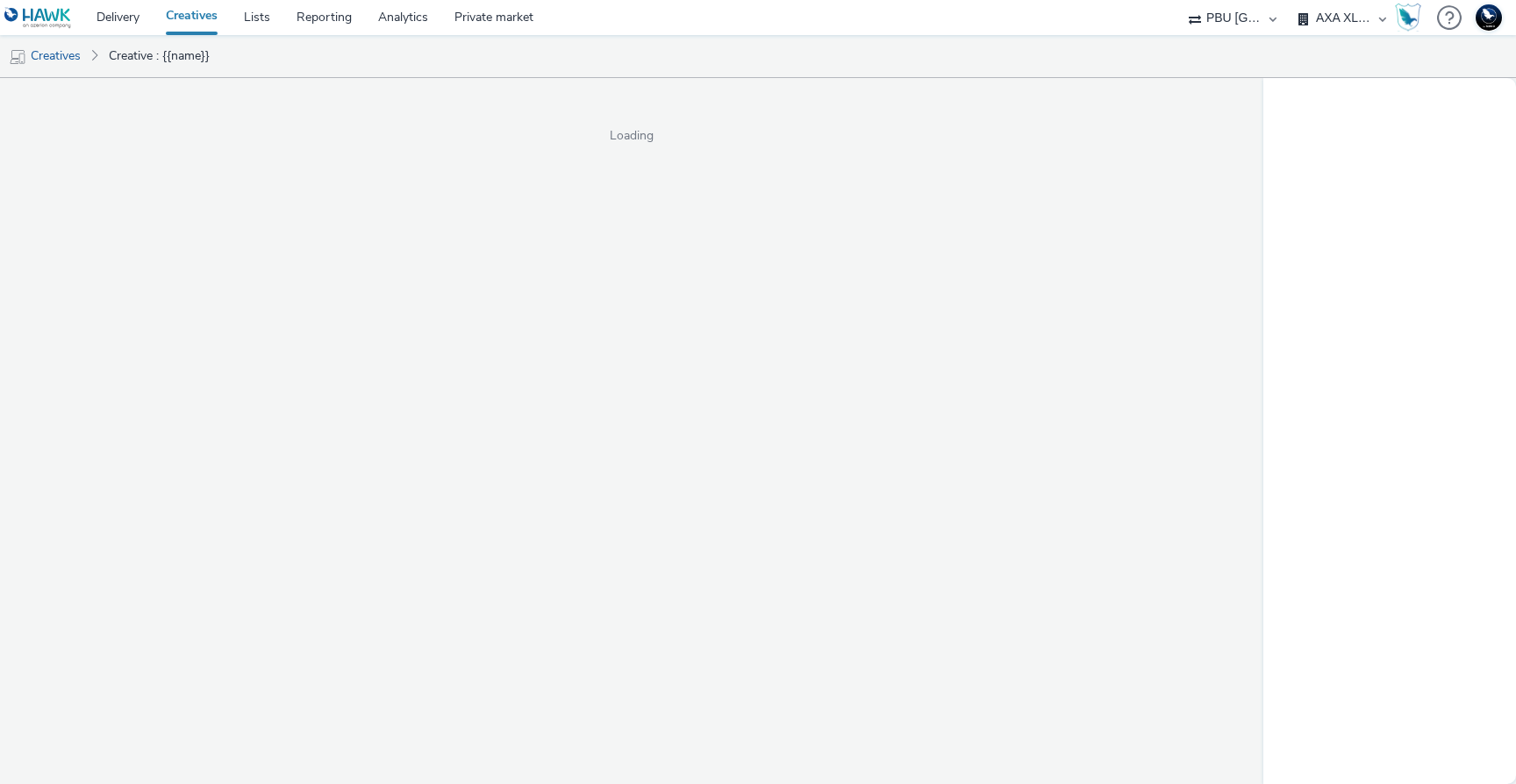
select select "38ed0f18-cbca-4106-be45-330e11e5f0af"
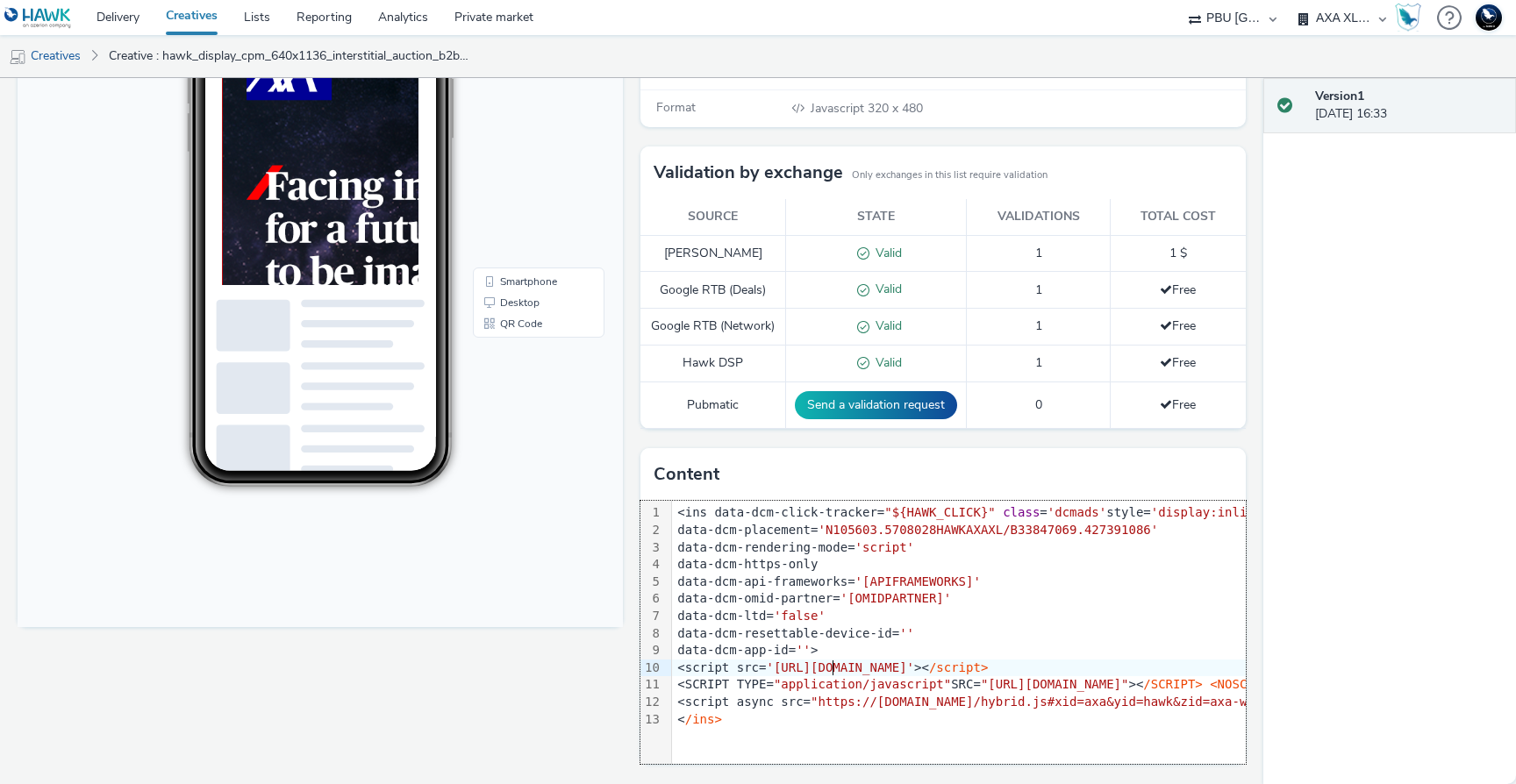
click at [829, 673] on span "'https://www.googletagservices.com/dcm/dcmads.js'" at bounding box center [839, 668] width 148 height 14
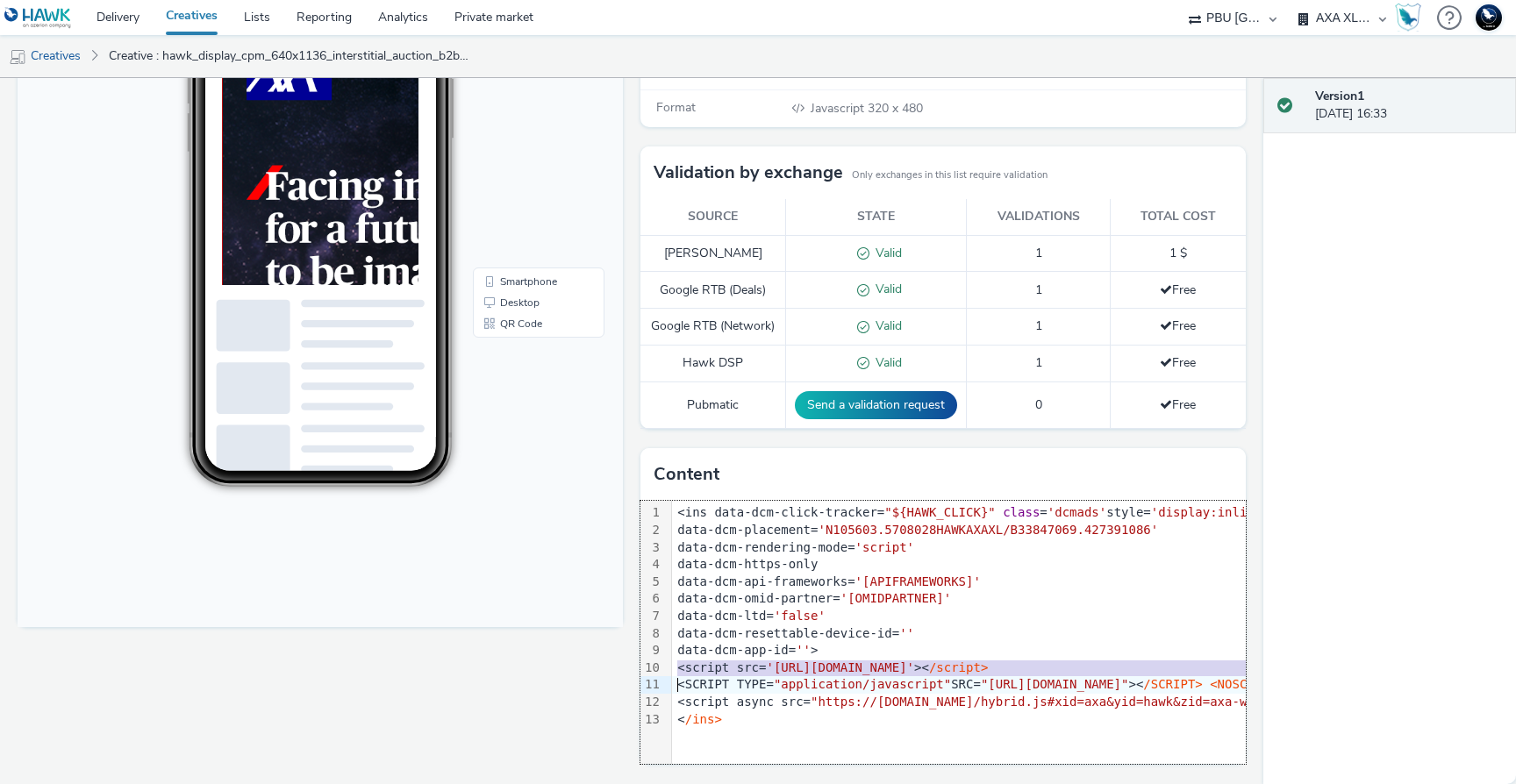
click at [829, 673] on span "'https://www.googletagservices.com/dcm/dcmads.js'" at bounding box center [839, 668] width 148 height 14
click at [828, 673] on span "'https://www.googletagservices.com/dcm/dcmads.js'" at bounding box center [839, 668] width 148 height 14
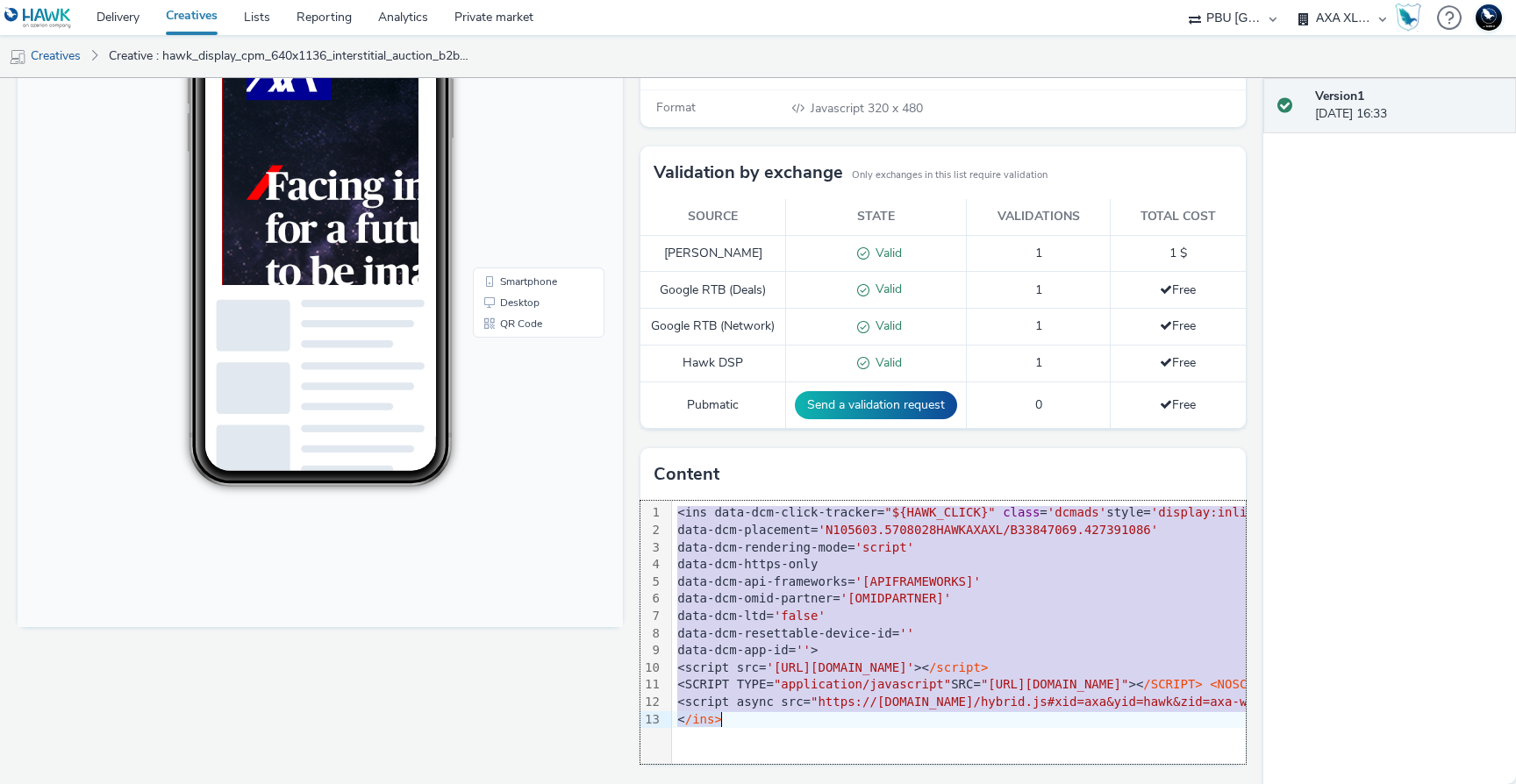
copy div "<ins data-dcm-click-tracker= "${HAWK_CLICK}" class = 'dcmads' style= 'display:i…"
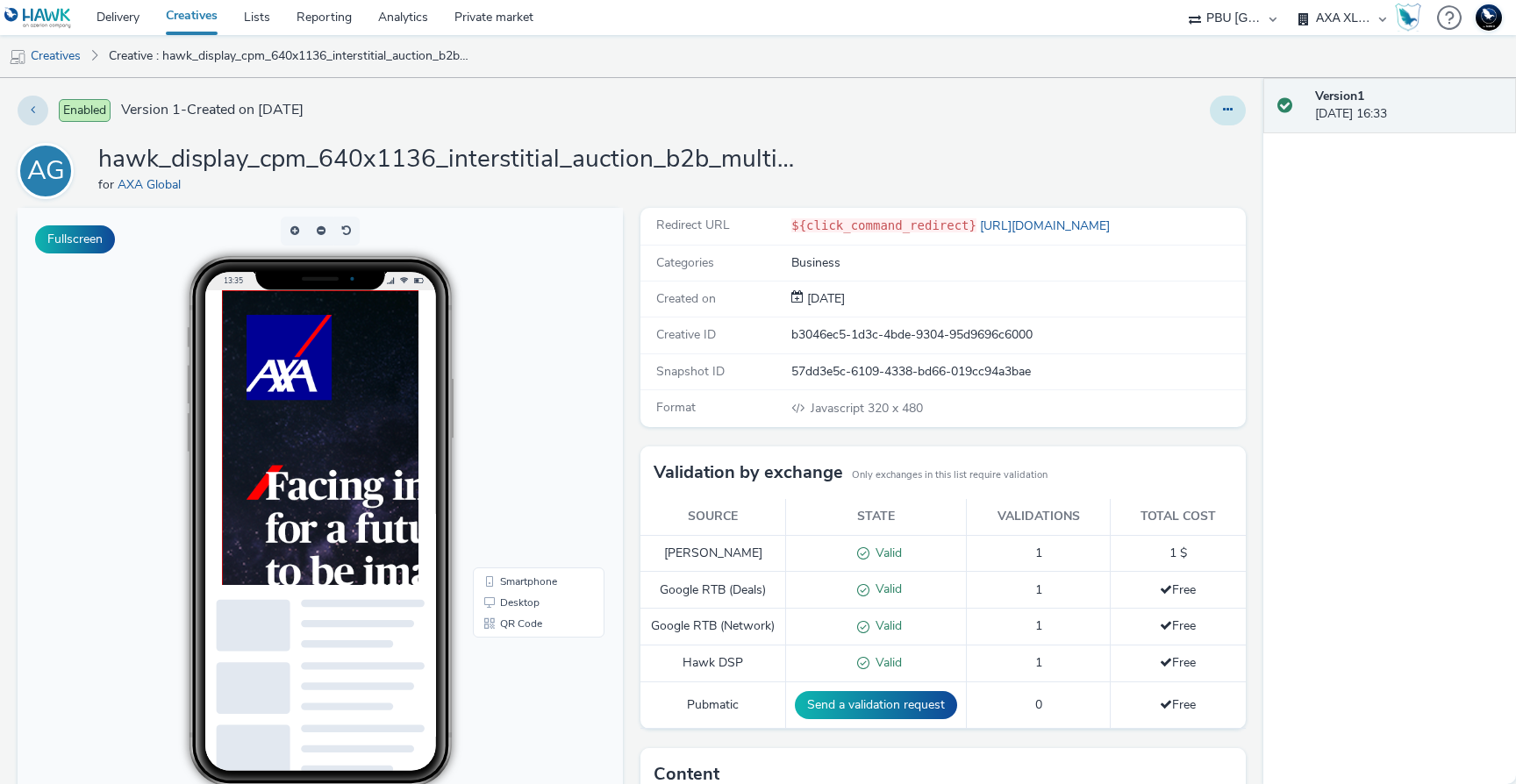
click at [1223, 112] on icon at bounding box center [1227, 109] width 10 height 13
click at [1389, 295] on div "Version 1 05 September 2025, 16:33" at bounding box center [1390, 431] width 253 height 706
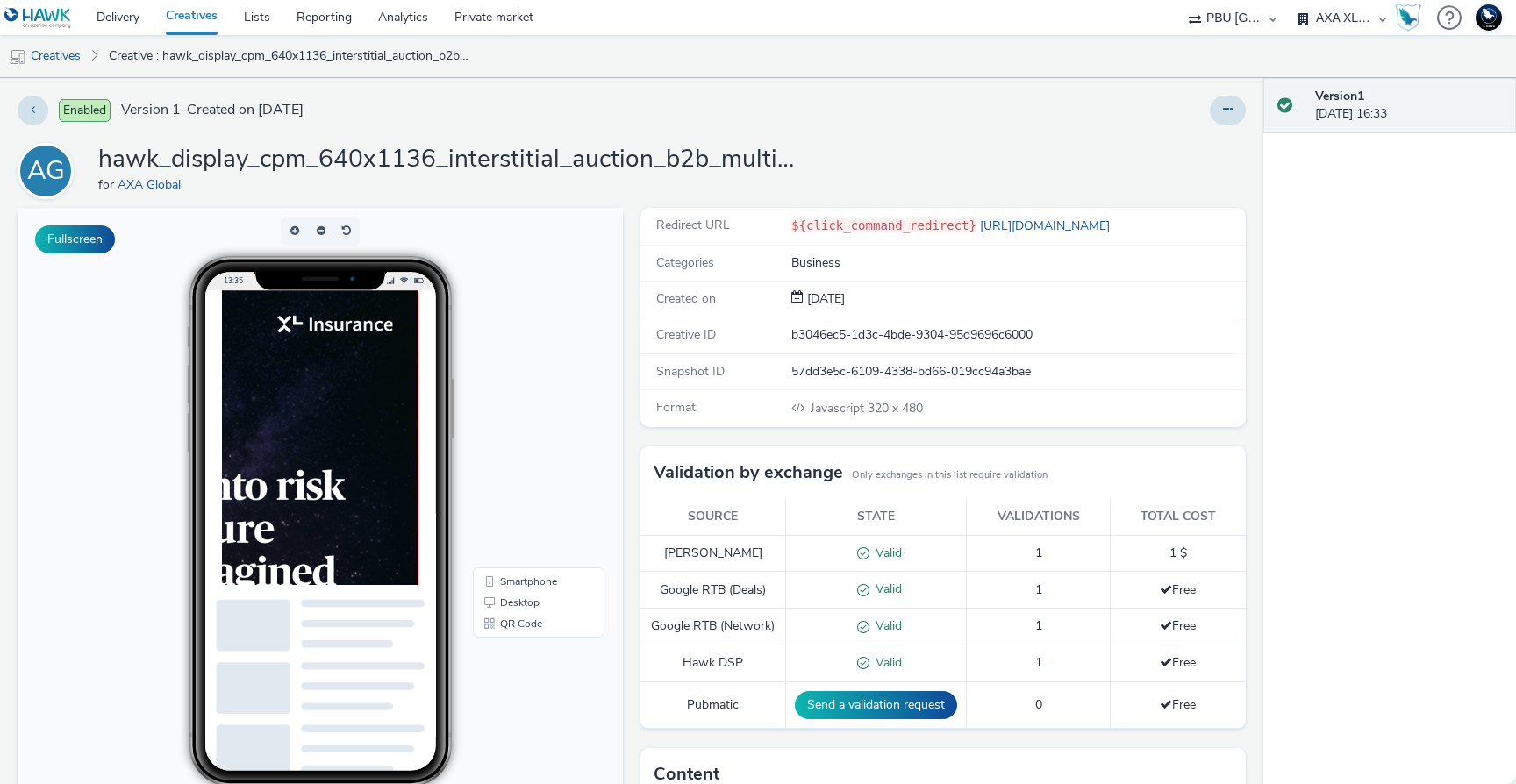
drag, startPoint x: 306, startPoint y: 698, endPoint x: 1147, endPoint y: 565, distance: 851.5
click at [1209, 108] on button at bounding box center [1227, 110] width 36 height 30
click at [931, 128] on div "Enabled Version 1 - Created on 05 September 2025 Edit Duplicate Copy ID Archive…" at bounding box center [631, 431] width 1263 height 706
click at [1223, 109] on icon at bounding box center [1227, 109] width 10 height 13
click at [1182, 151] on link "Edit" at bounding box center [1180, 145] width 132 height 35
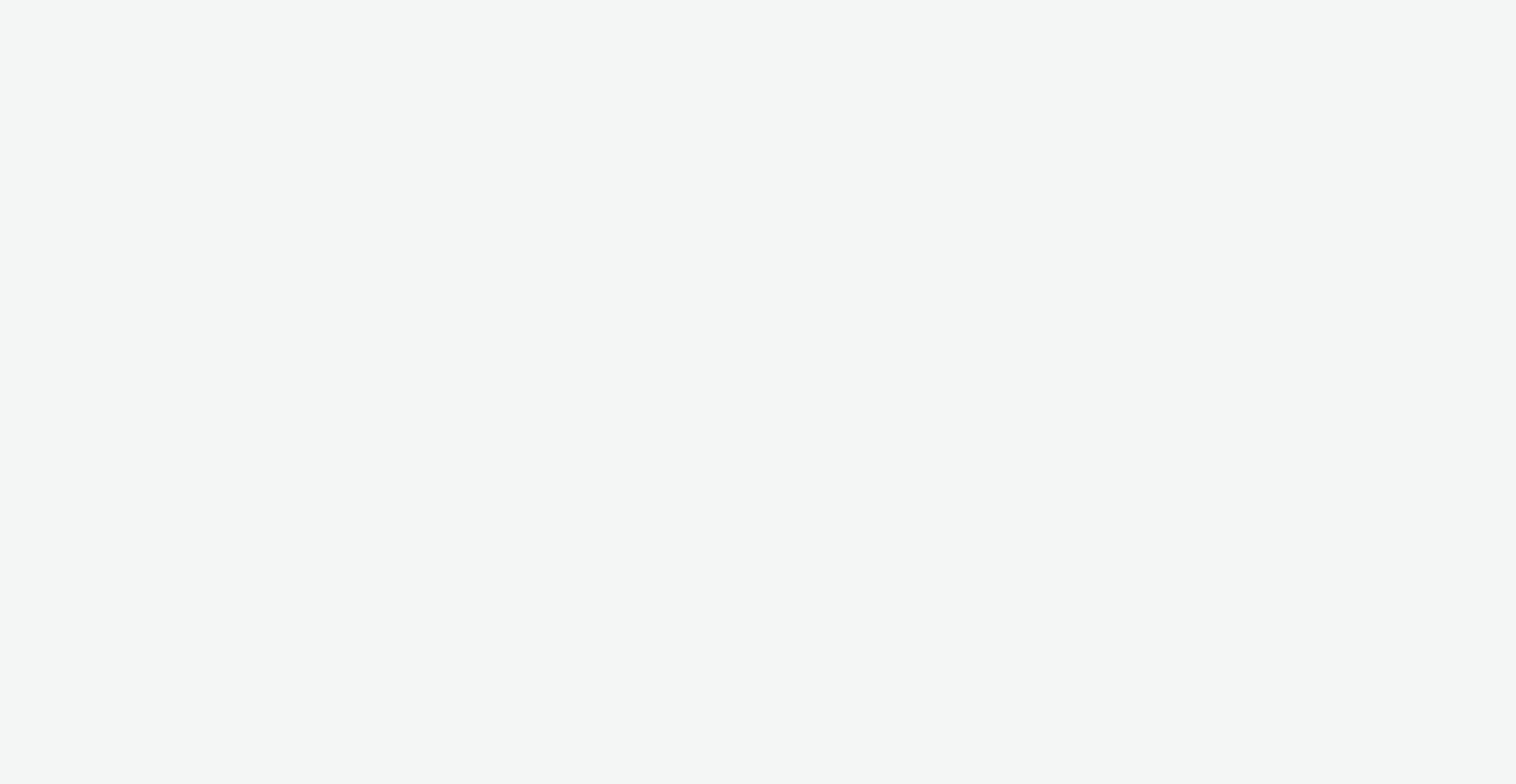
select select "ac009755-aa48-4799-8050-7a339a378eb8"
select select "974f22a8-96bf-4ab0-903c-b2da3aad1b4f"
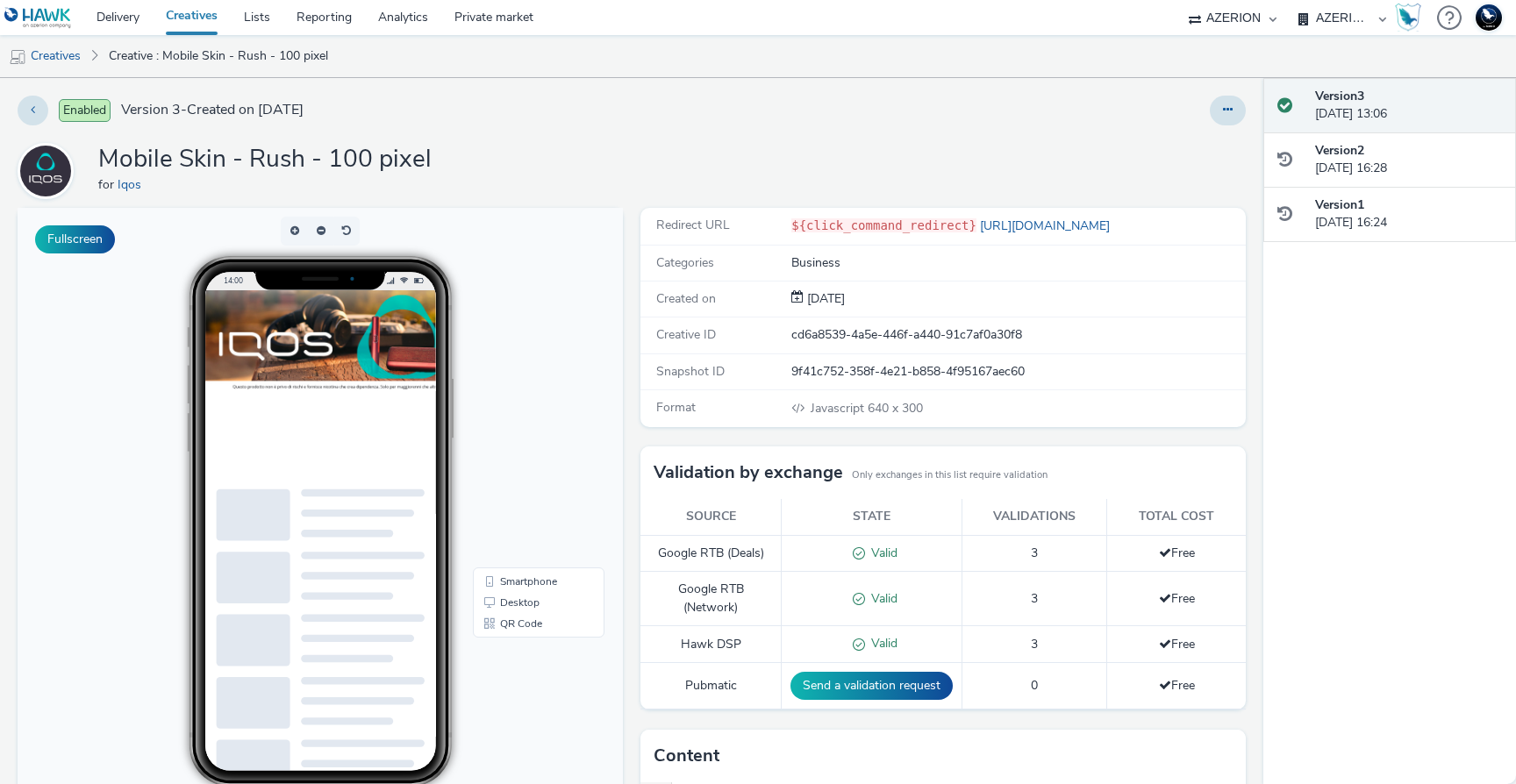
click at [353, 363] on img at bounding box center [485, 362] width 561 height 143
click at [126, 64] on link "Creative : Mobile Skin - Rush - 100 pixel" at bounding box center [219, 56] width 237 height 42
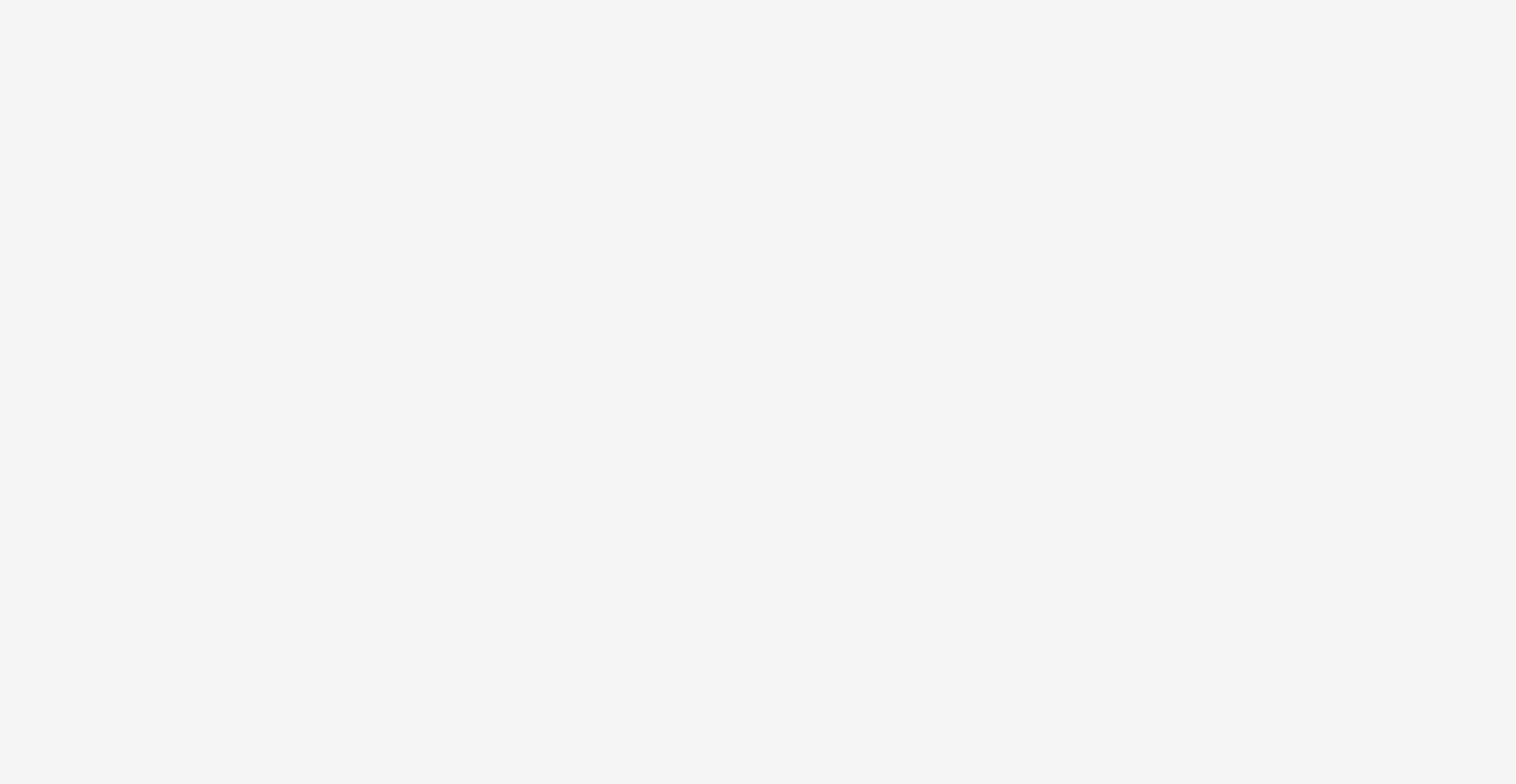
select select "ac009755-aa48-4799-8050-7a339a378eb8"
select select "974f22a8-96bf-4ab0-903c-b2da3aad1b4f"
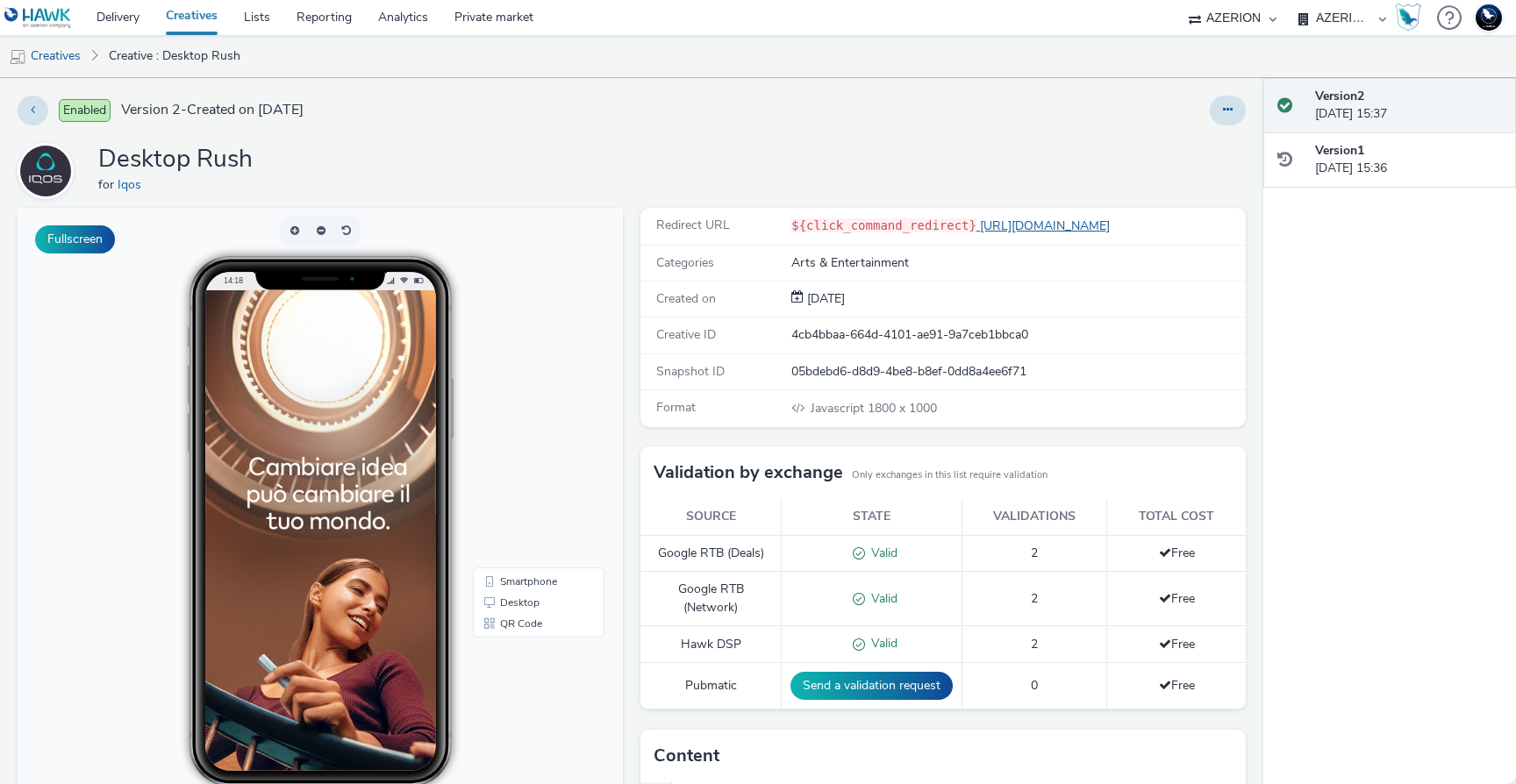
click at [1035, 225] on link "https://ad.doubleclick.net/ddm/trackclk/N571601.3898982AZERION/B33710933.425809…" at bounding box center [1046, 226] width 141 height 17
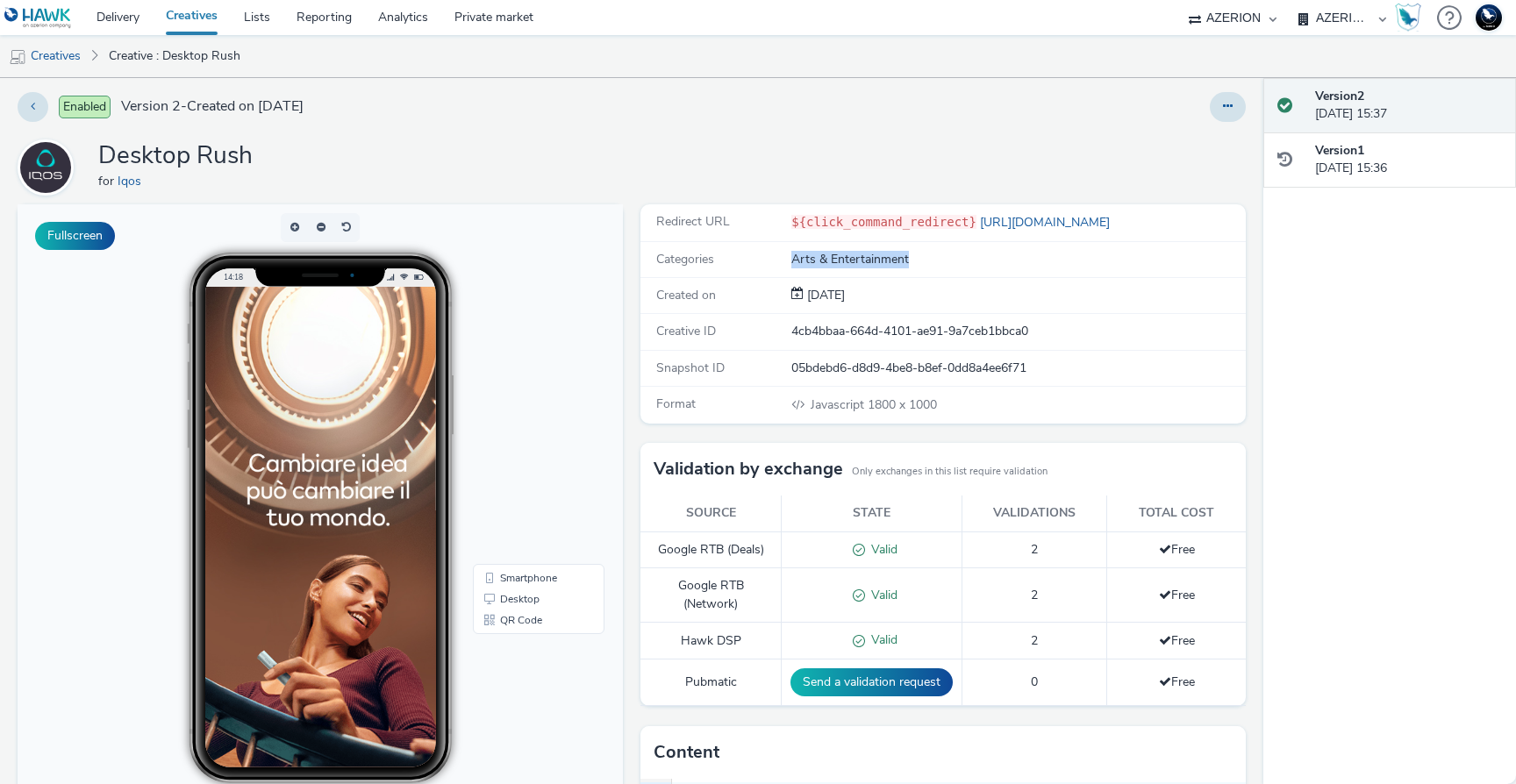
drag, startPoint x: 738, startPoint y: 267, endPoint x: 951, endPoint y: 260, distance: 213.1
click at [951, 260] on div "Categories Arts & Entertainment" at bounding box center [942, 260] width 605 height 36
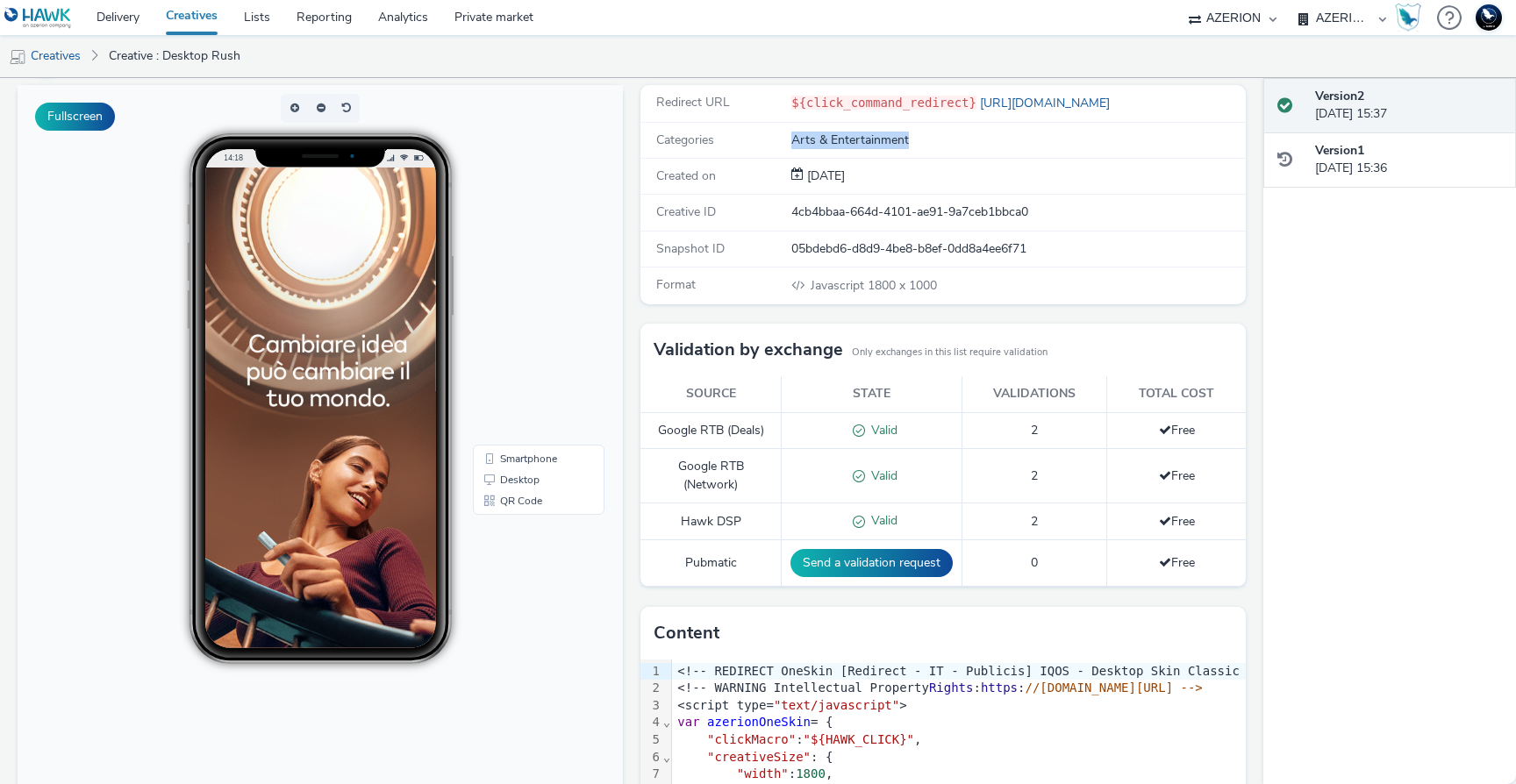
scroll to position [0, 0]
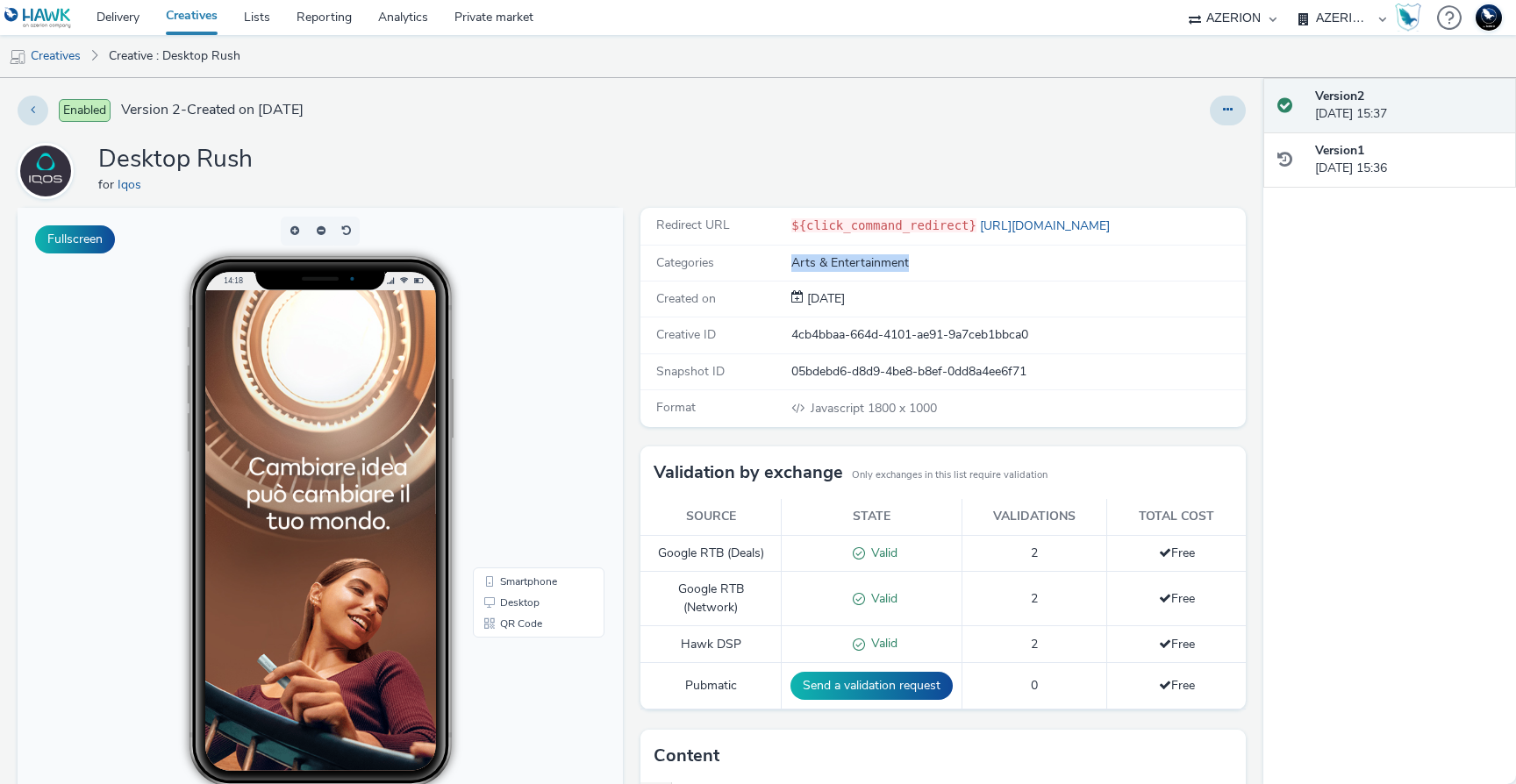
click at [407, 445] on div at bounding box center [379, 728] width 351 height 877
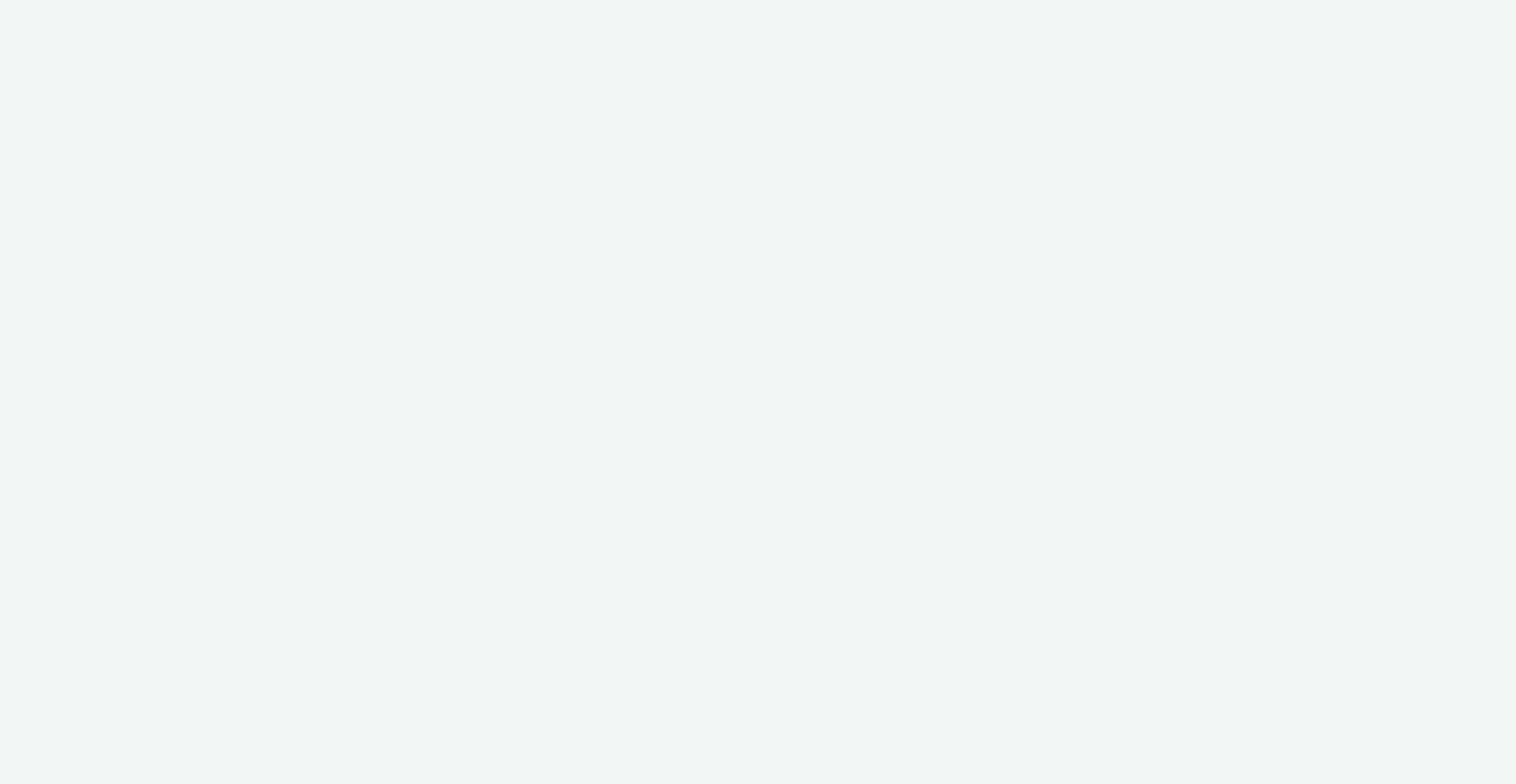
select select "ac009755-aa48-4799-8050-7a339a378eb8"
select select "974f22a8-96bf-4ab0-903c-b2da3aad1b4f"
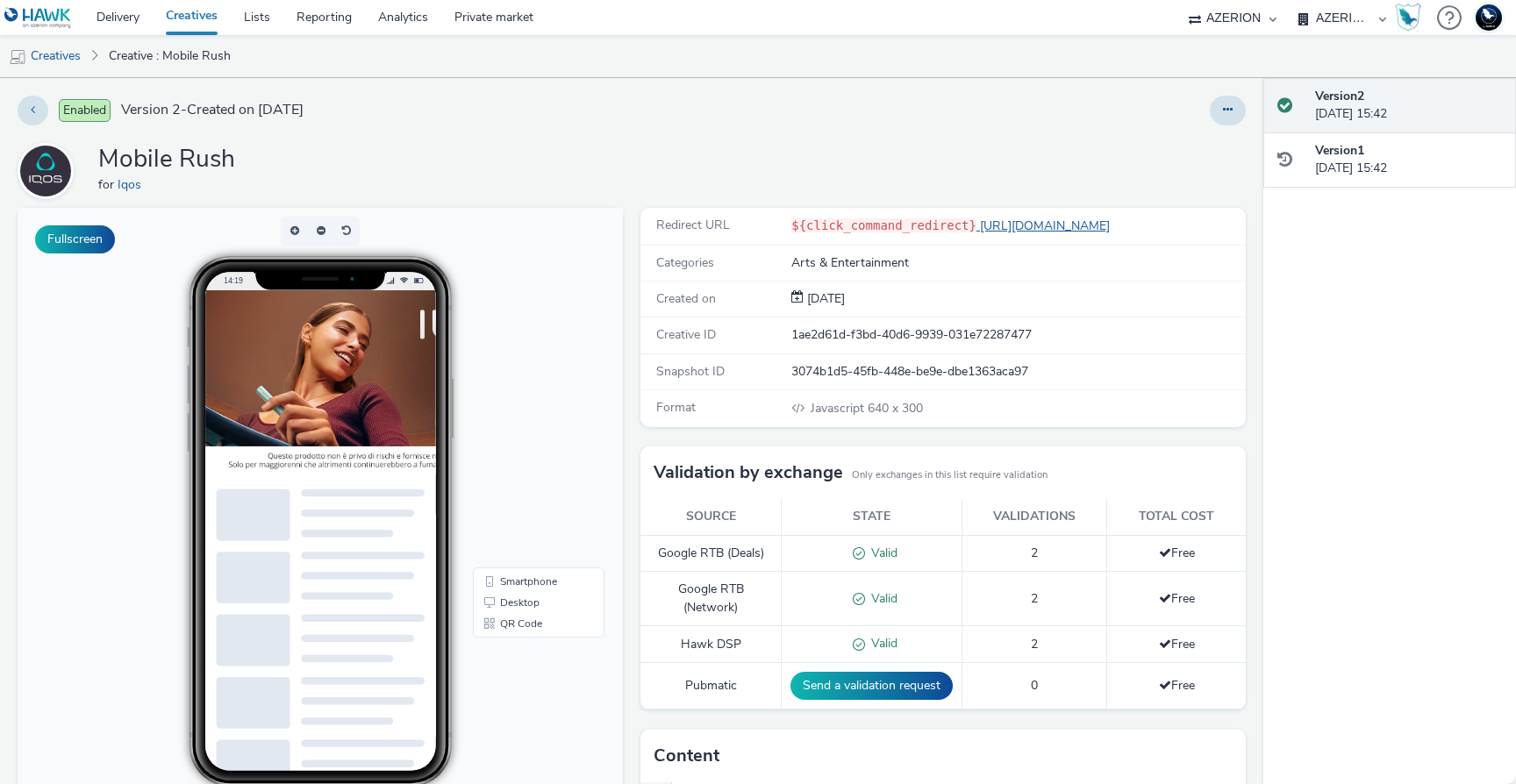
click at [1083, 220] on link "[URL][DOMAIN_NAME]" at bounding box center [1046, 226] width 141 height 17
click at [413, 422] on img at bounding box center [485, 422] width 561 height 263
click at [1209, 112] on button at bounding box center [1227, 110] width 36 height 30
click at [933, 96] on div at bounding box center [1001, 110] width 491 height 30
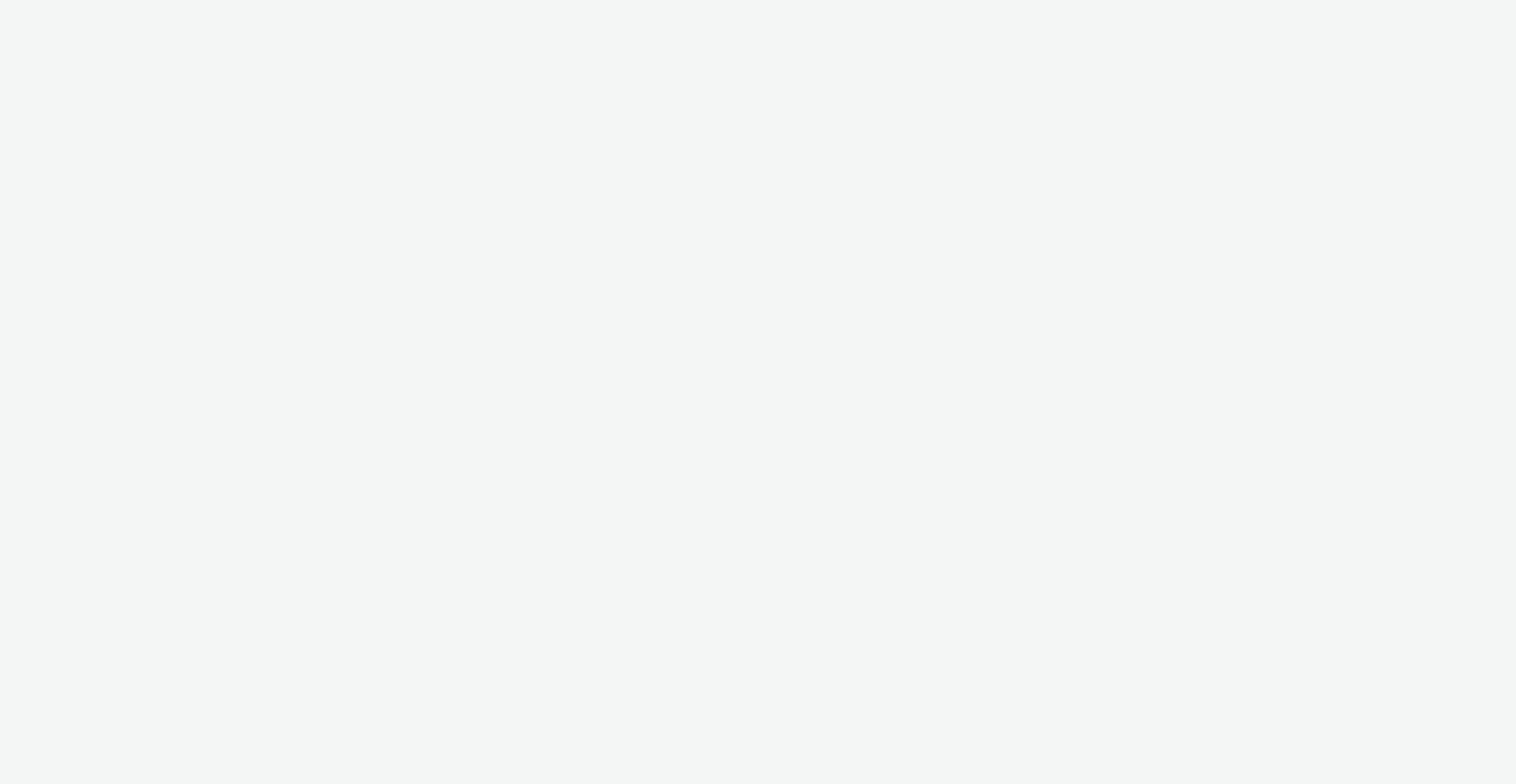
select select "ac009755-aa48-4799-8050-7a339a378eb8"
select select "974f22a8-96bf-4ab0-903c-b2da3aad1b4f"
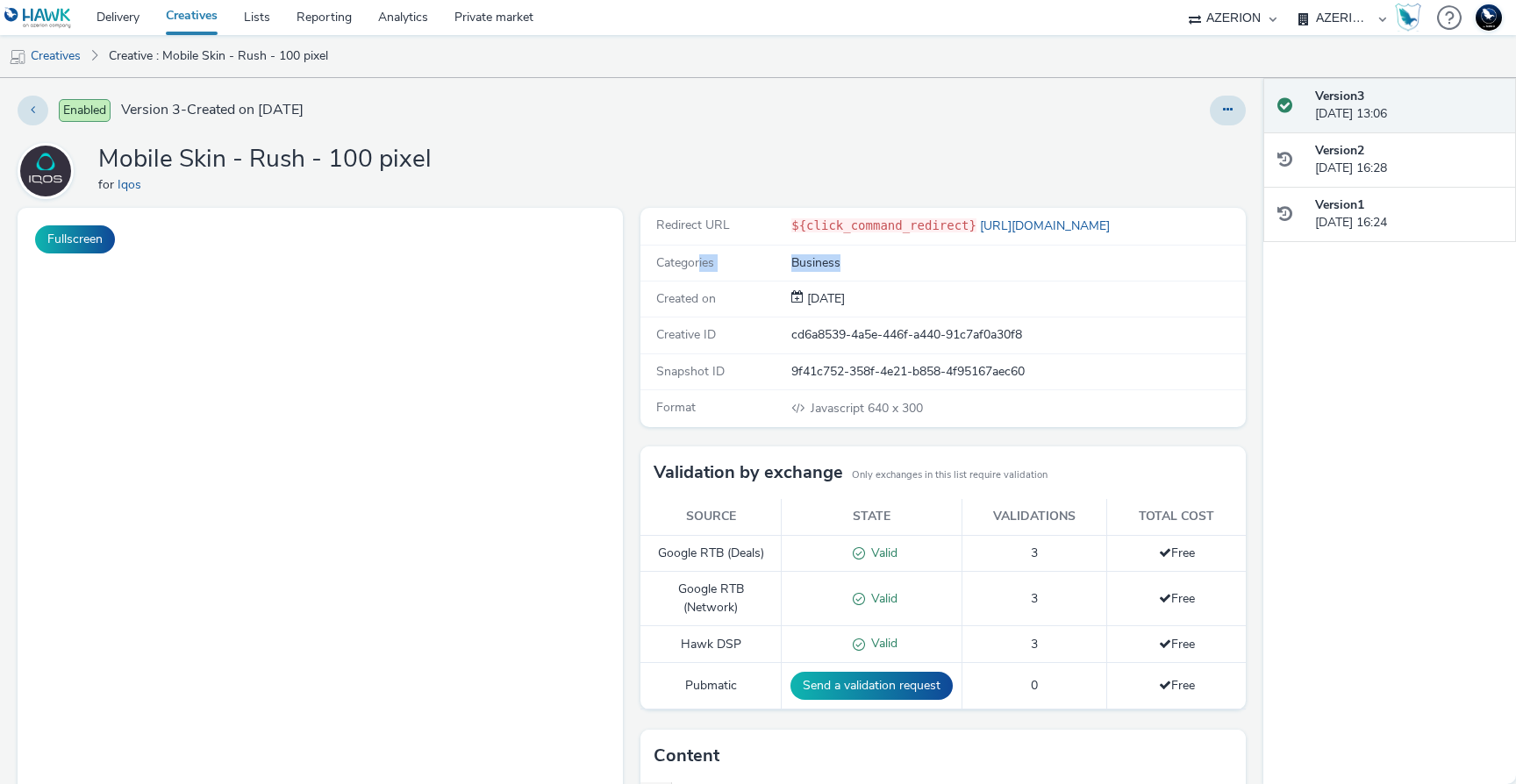
drag, startPoint x: 733, startPoint y: 262, endPoint x: 691, endPoint y: 261, distance: 42.0
click at [691, 261] on div "Categories Business" at bounding box center [942, 263] width 605 height 36
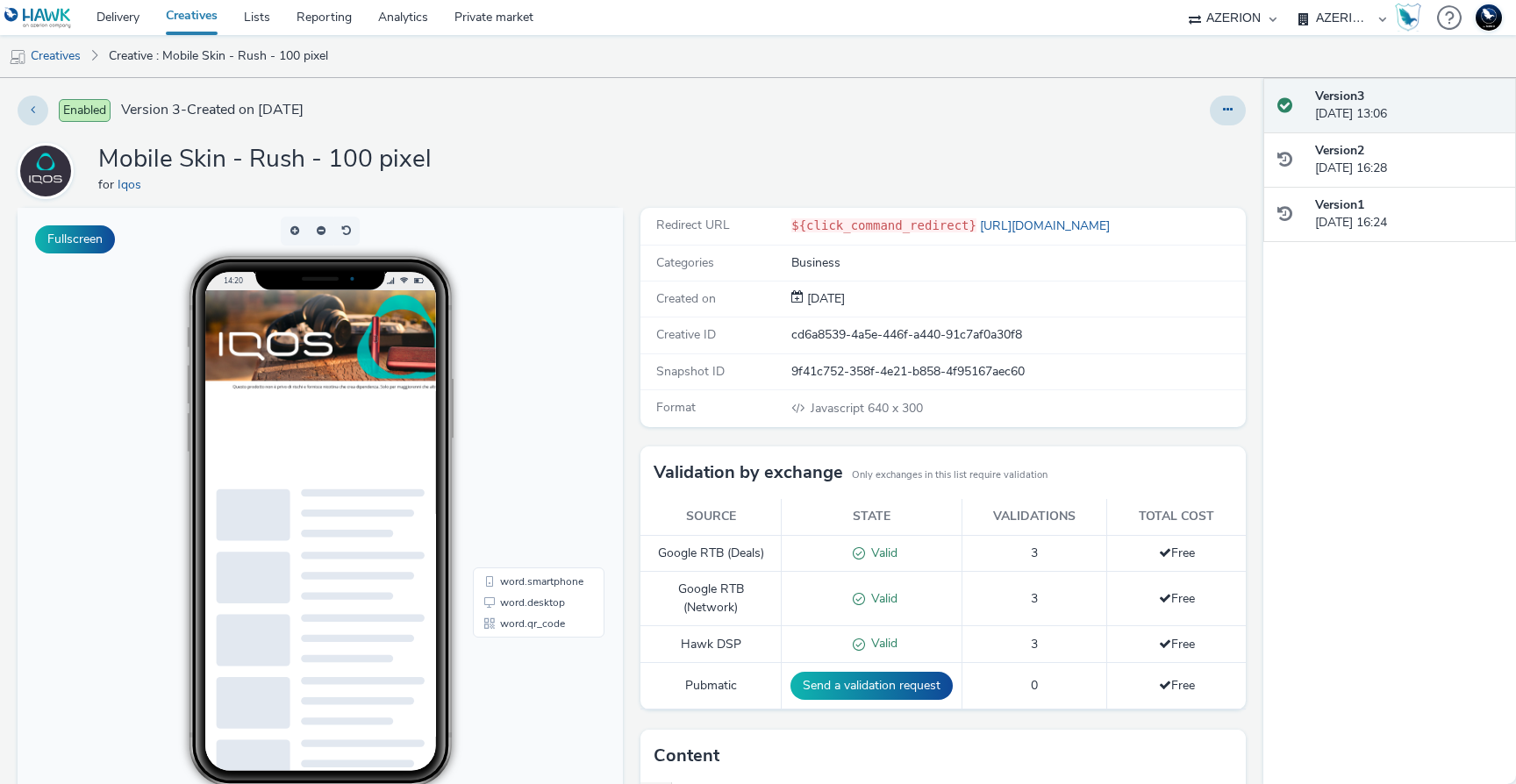
click at [1196, 106] on div at bounding box center [1001, 110] width 491 height 30
click at [1209, 108] on button at bounding box center [1227, 110] width 36 height 30
click at [1172, 142] on link "Edit" at bounding box center [1180, 145] width 132 height 35
